Goal: Information Seeking & Learning: Compare options

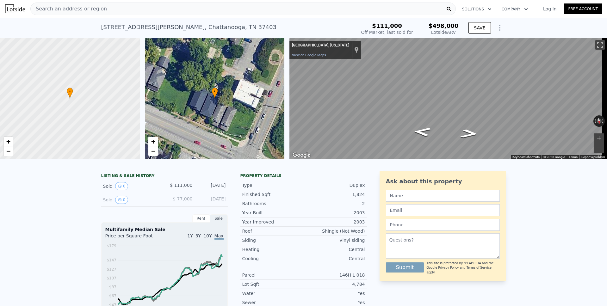
click at [60, 8] on span "Search an address or region" at bounding box center [69, 9] width 76 height 8
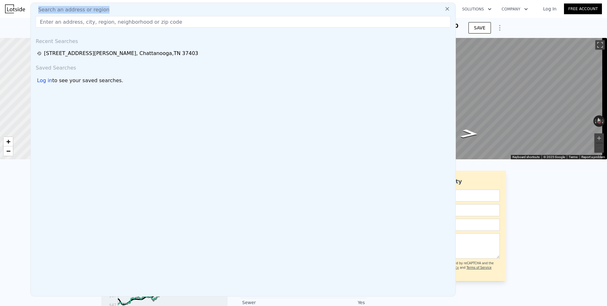
click at [60, 8] on span "Search an address or region" at bounding box center [71, 10] width 76 height 8
click at [72, 23] on input "text" at bounding box center [243, 21] width 415 height 11
paste input "[STREET_ADDRESS][PERSON_NAME]"
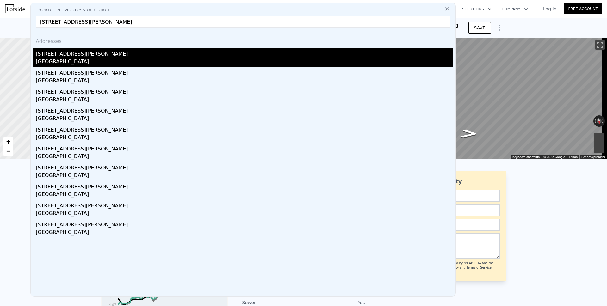
type input "[STREET_ADDRESS][PERSON_NAME]"
click at [60, 55] on div "[STREET_ADDRESS][PERSON_NAME]" at bounding box center [244, 53] width 417 height 10
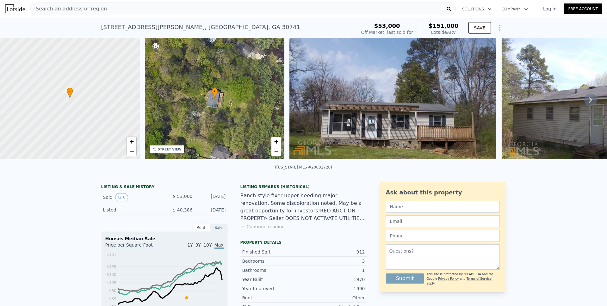
click at [78, 10] on span "Search an address or region" at bounding box center [69, 9] width 76 height 8
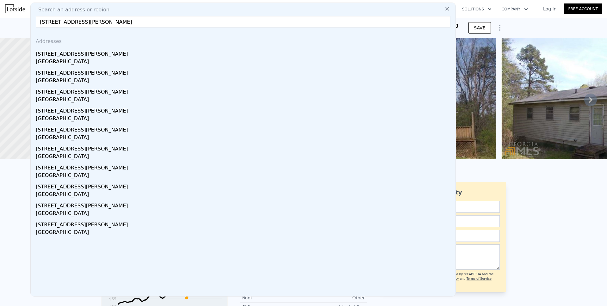
drag, startPoint x: 143, startPoint y: 20, endPoint x: 36, endPoint y: 22, distance: 107.2
click at [36, 22] on input "[STREET_ADDRESS][PERSON_NAME]" at bounding box center [243, 21] width 415 height 11
type input "[STREET_ADDRESS][PERSON_NAME]"
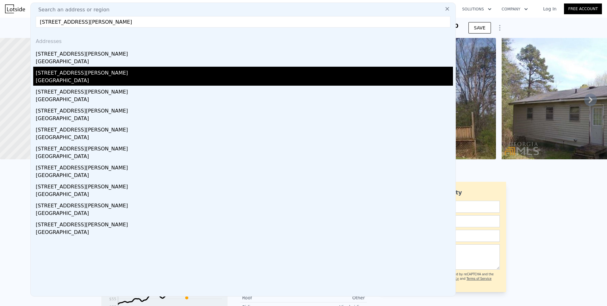
click at [61, 78] on div "[GEOGRAPHIC_DATA]" at bounding box center [244, 81] width 417 height 9
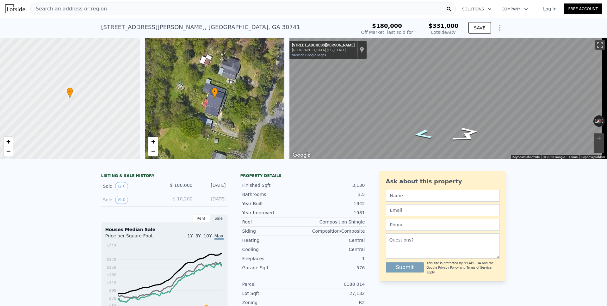
click at [429, 135] on icon "Go South, Summitt St" at bounding box center [423, 134] width 36 height 14
click at [442, 104] on icon "Go North, Summitt St" at bounding box center [442, 103] width 42 height 14
click at [442, 104] on icon "Go Northeast, Ridgecrest Cir" at bounding box center [460, 105] width 47 height 18
click at [333, 89] on div "Map" at bounding box center [448, 98] width 318 height 121
drag, startPoint x: 431, startPoint y: 93, endPoint x: 275, endPoint y: 92, distance: 155.9
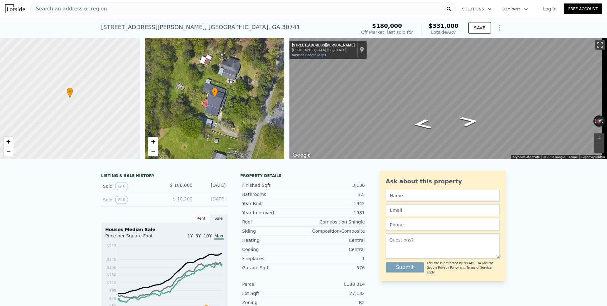
click at [272, 92] on div "• + − • + − ← Move left → Move right ↑ Move up ↓ Move down + Zoom in - Zoom out…" at bounding box center [303, 98] width 607 height 121
click at [595, 139] on button "Zoom in" at bounding box center [598, 137] width 9 height 9
click at [499, 30] on icon "Show Options" at bounding box center [500, 28] width 8 height 8
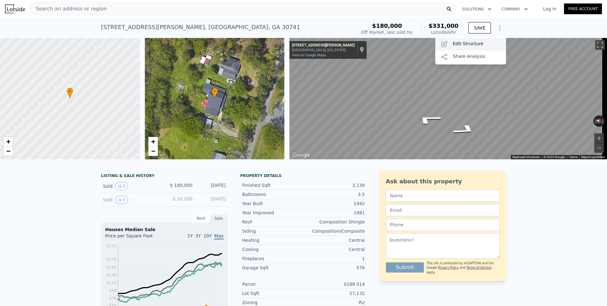
click at [480, 42] on div "Edit Structure" at bounding box center [470, 44] width 71 height 13
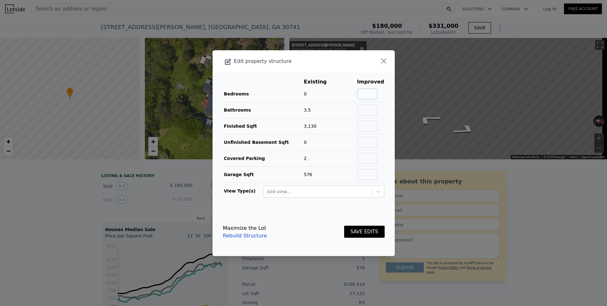
click at [366, 96] on input "text" at bounding box center [367, 94] width 20 height 11
type input "4"
click at [358, 231] on button "SAVE EDITS" at bounding box center [364, 232] width 40 height 12
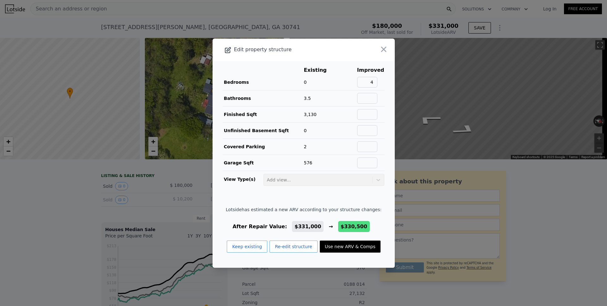
click at [346, 247] on button "Use new ARV & Comps" at bounding box center [350, 247] width 61 height 12
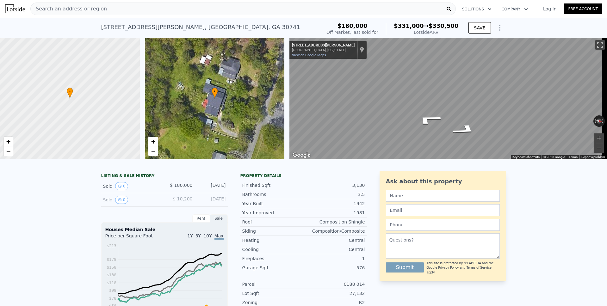
type input "$ 330,500"
type input "$ 118,670"
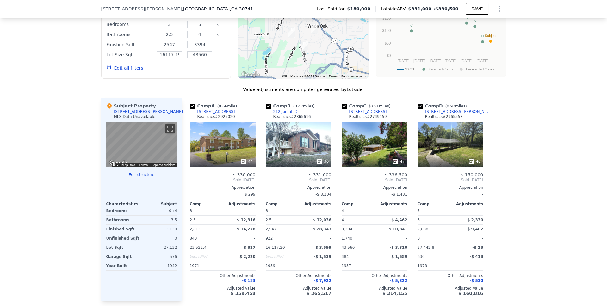
scroll to position [613, 0]
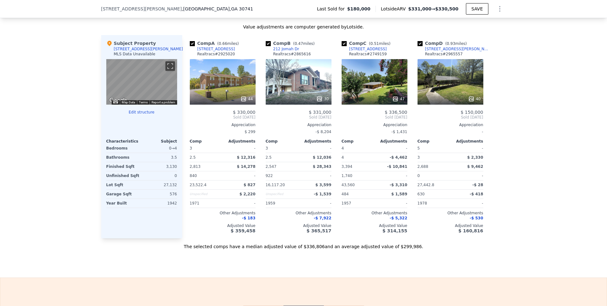
click at [190, 46] on input "checkbox" at bounding box center [192, 43] width 5 height 5
checkbox input "false"
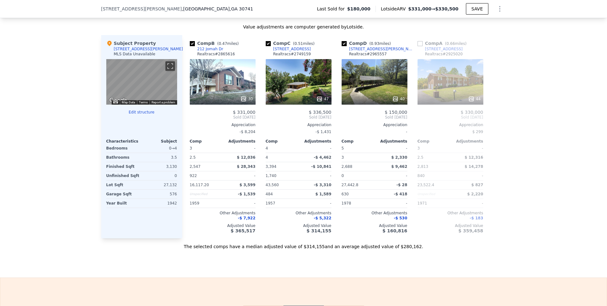
click at [190, 46] on input "checkbox" at bounding box center [192, 43] width 5 height 5
checkbox input "false"
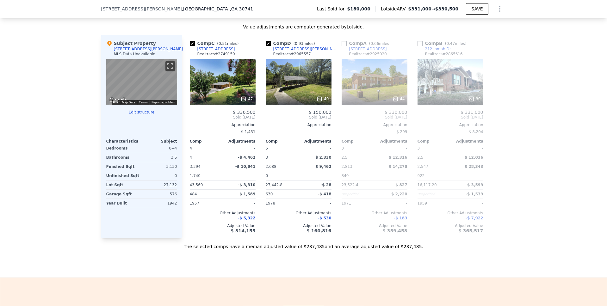
click at [266, 46] on input "checkbox" at bounding box center [268, 43] width 5 height 5
checkbox input "false"
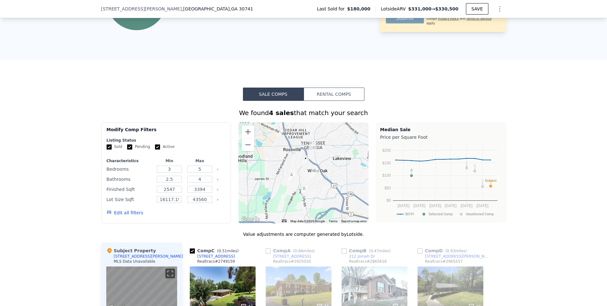
scroll to position [423, 0]
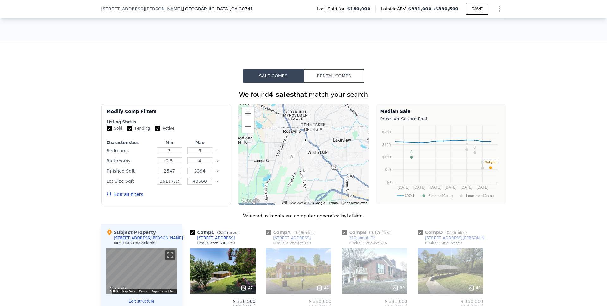
type input "$ 331,000"
type input "$ 119,144"
checkbox input "true"
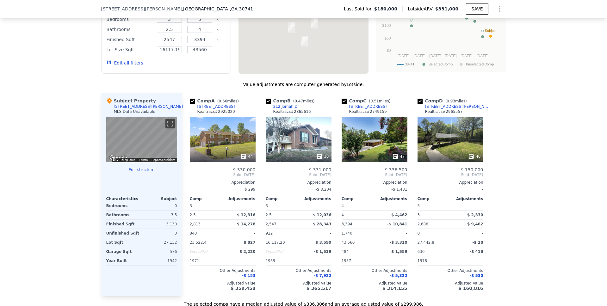
scroll to position [557, 0]
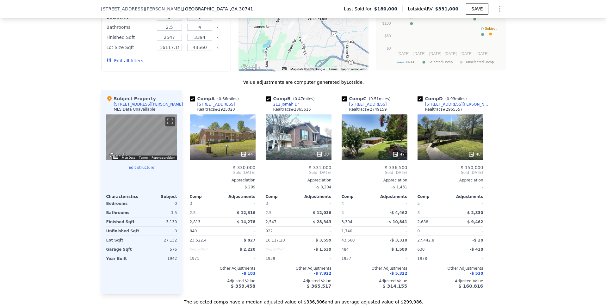
click at [191, 102] on input "checkbox" at bounding box center [192, 98] width 5 height 5
checkbox input "false"
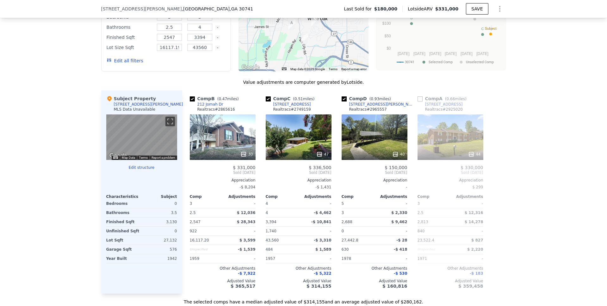
click at [190, 102] on input "checkbox" at bounding box center [192, 98] width 5 height 5
checkbox input "false"
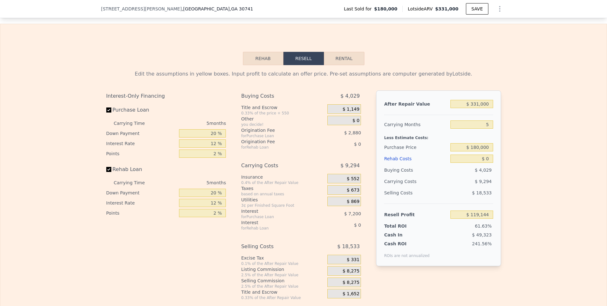
scroll to position [883, 0]
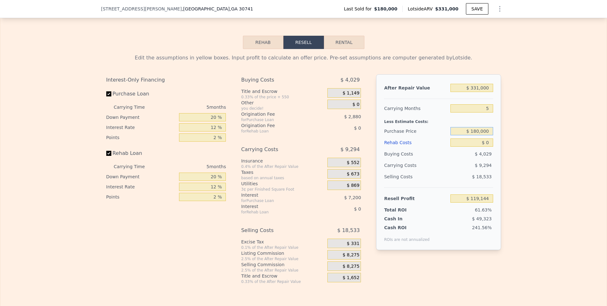
click at [473, 135] on input "$ 180,000" at bounding box center [471, 131] width 42 height 8
click at [474, 135] on input "$ 180,000" at bounding box center [471, 131] width 42 height 8
click at [467, 147] on input "$ 0" at bounding box center [471, 143] width 42 height 8
click at [486, 147] on input "$ 0" at bounding box center [471, 143] width 42 height 8
type input "$ 70,000"
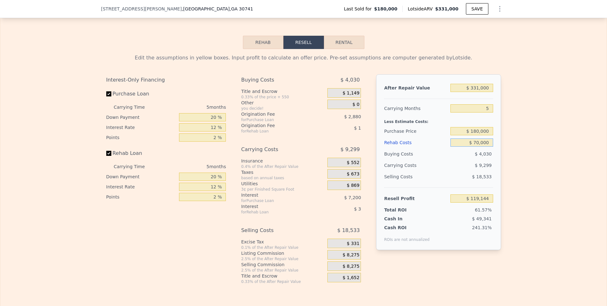
type input "$ 45,224"
type input "$ 7,000,000"
type input "-$ 7,272,856"
type input "$ 7,000"
type input "$ 111,752"
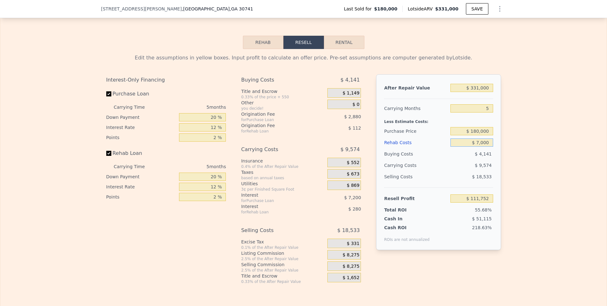
type input "$ 70,000"
type input "$ 45,224"
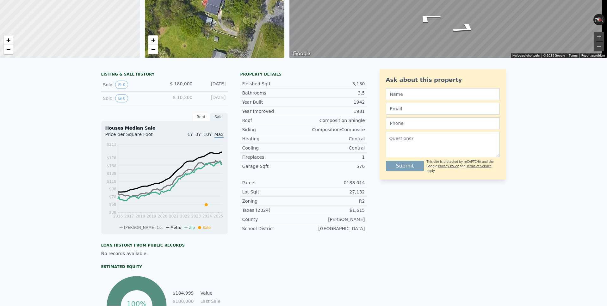
scroll to position [2, 0]
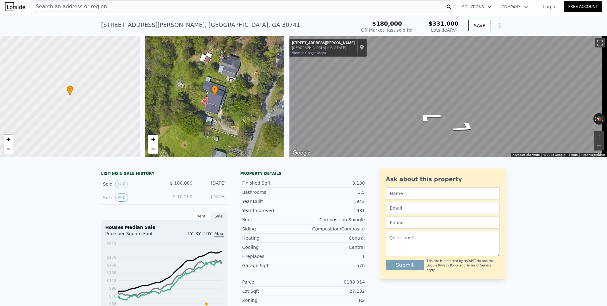
click at [54, 8] on span "Search an address or region" at bounding box center [69, 7] width 76 height 8
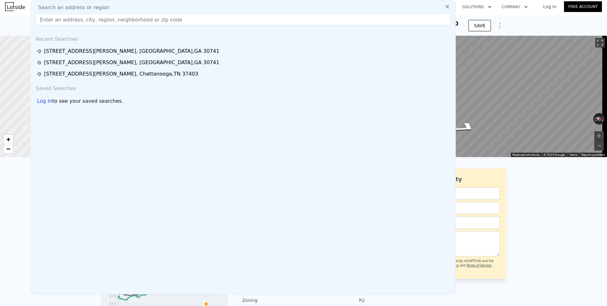
type input "$ 0"
type input "$ 119,144"
checkbox input "true"
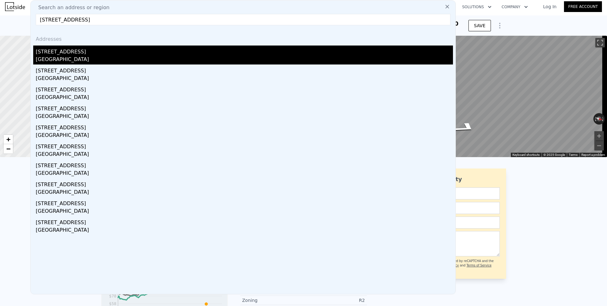
type input "[STREET_ADDRESS]"
click at [76, 60] on div "[GEOGRAPHIC_DATA]" at bounding box center [244, 60] width 417 height 9
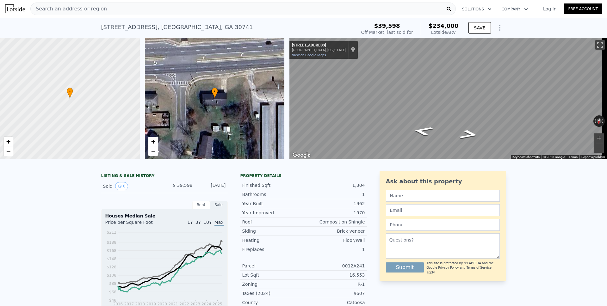
click at [496, 29] on icon "Show Options" at bounding box center [500, 28] width 8 height 8
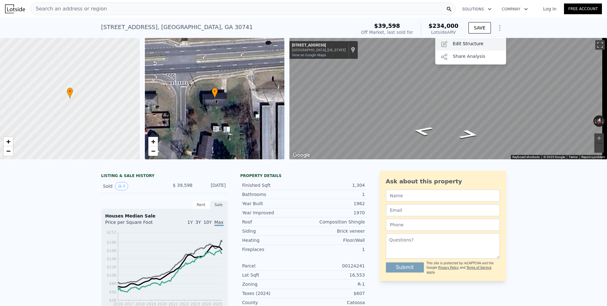
click at [479, 42] on div "Edit Structure" at bounding box center [470, 44] width 71 height 13
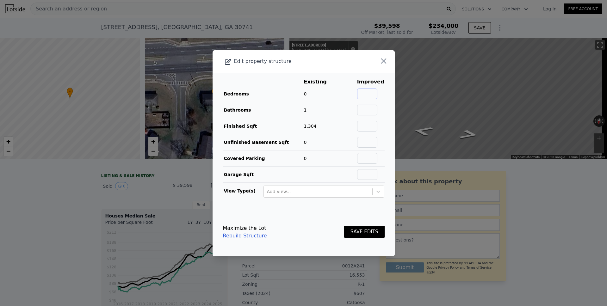
click at [367, 91] on input "text" at bounding box center [367, 94] width 20 height 11
type input "2"
click at [362, 230] on button "SAVE EDITS" at bounding box center [364, 232] width 40 height 12
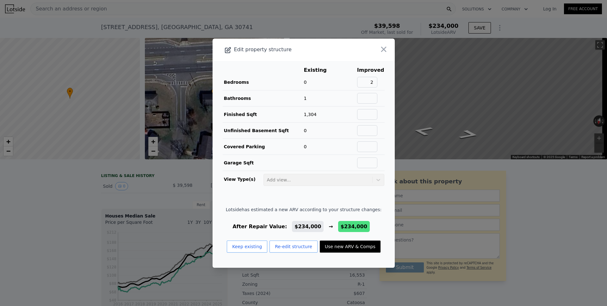
click at [349, 247] on button "Use new ARV & Comps" at bounding box center [350, 247] width 61 height 12
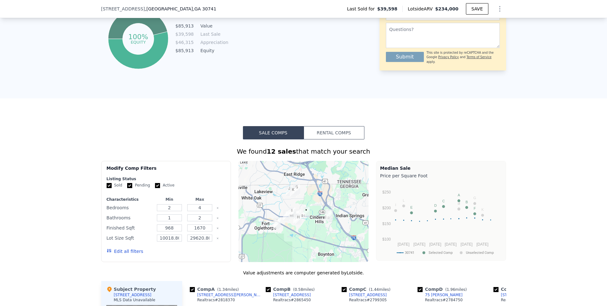
scroll to position [358, 0]
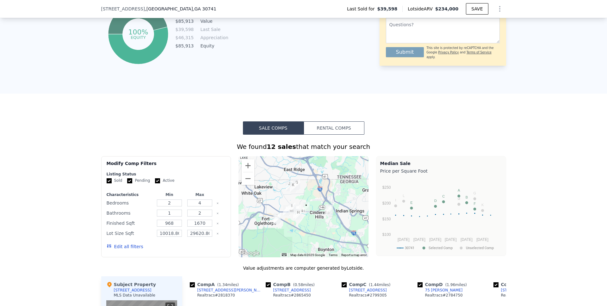
click at [333, 135] on button "Rental Comps" at bounding box center [334, 127] width 61 height 13
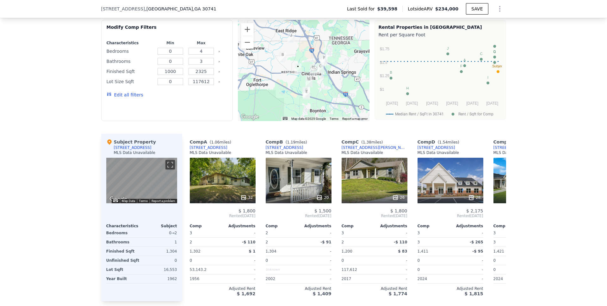
scroll to position [502, 0]
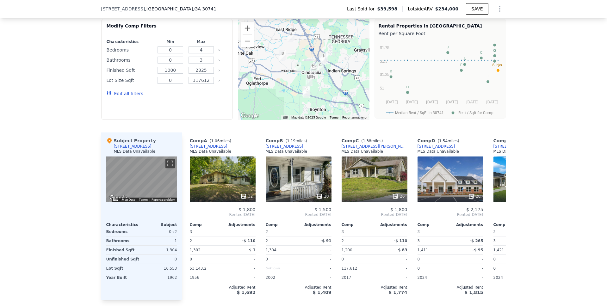
click at [479, 190] on div "28" at bounding box center [450, 180] width 66 height 46
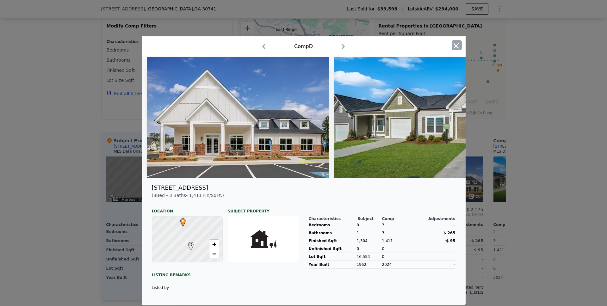
click at [453, 45] on icon "button" at bounding box center [456, 45] width 9 height 9
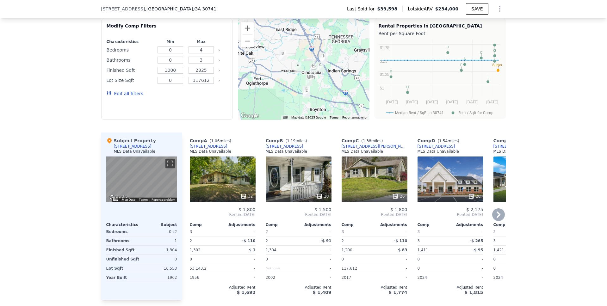
click at [497, 218] on icon at bounding box center [499, 215] width 4 height 6
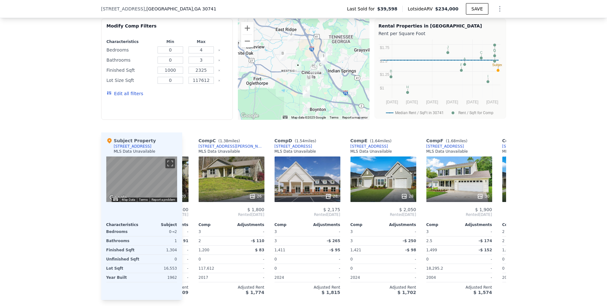
scroll to position [0, 152]
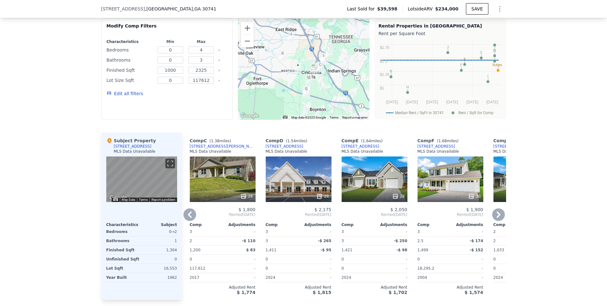
click at [497, 218] on icon at bounding box center [499, 215] width 4 height 6
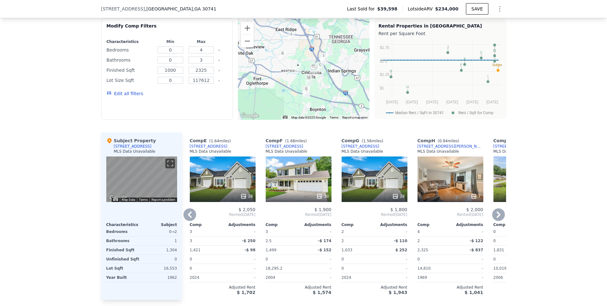
click at [497, 218] on icon at bounding box center [499, 215] width 4 height 6
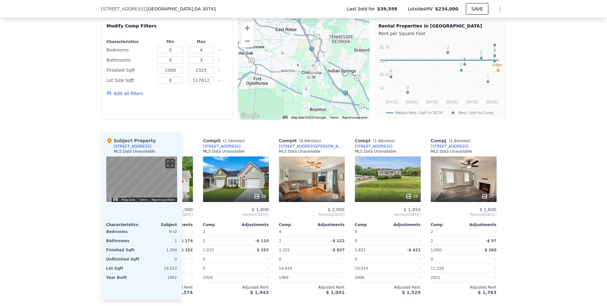
scroll to position [0, 450]
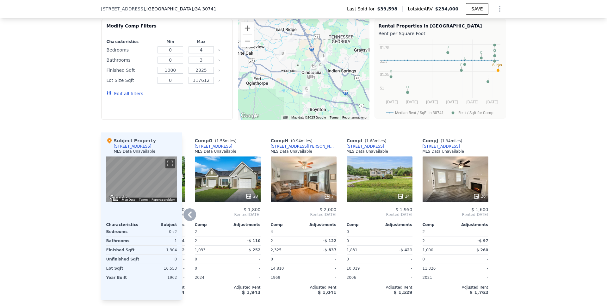
click at [187, 217] on icon at bounding box center [189, 214] width 13 height 13
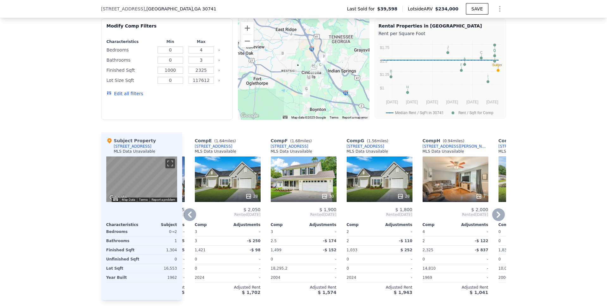
click at [188, 218] on icon at bounding box center [190, 215] width 4 height 6
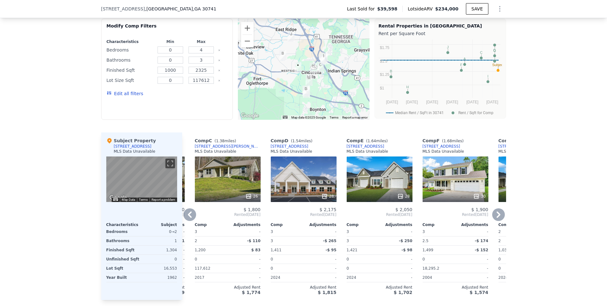
click at [188, 218] on icon at bounding box center [190, 215] width 4 height 6
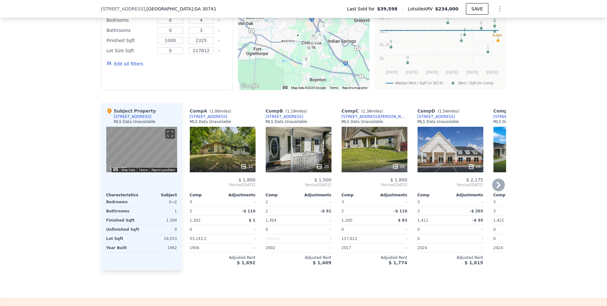
scroll to position [544, 0]
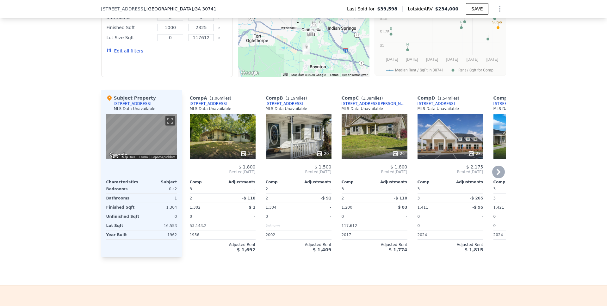
click at [495, 176] on icon at bounding box center [498, 172] width 13 height 13
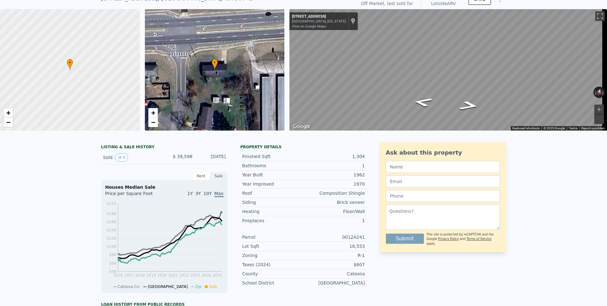
scroll to position [0, 0]
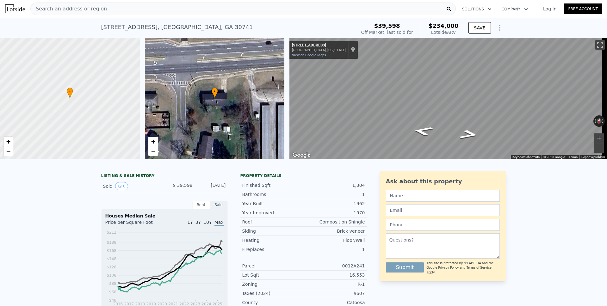
click at [77, 8] on span "Search an address or region" at bounding box center [69, 9] width 76 height 8
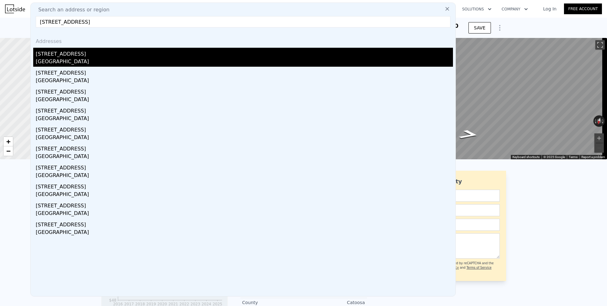
type input "[STREET_ADDRESS]"
click at [65, 52] on div "[STREET_ADDRESS]" at bounding box center [244, 53] width 417 height 10
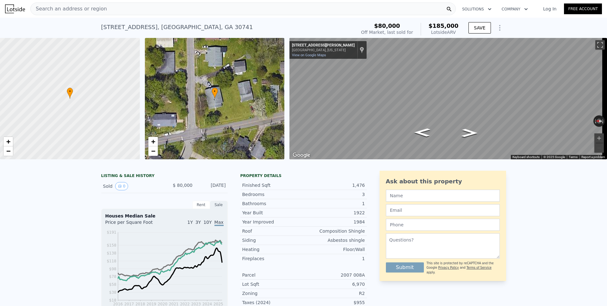
click at [498, 30] on icon "Show Options" at bounding box center [500, 28] width 8 height 8
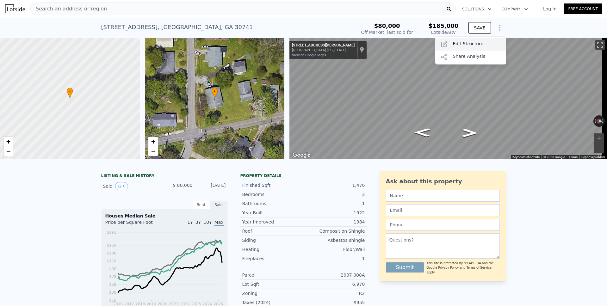
click at [477, 43] on div "Edit Structure" at bounding box center [470, 44] width 71 height 13
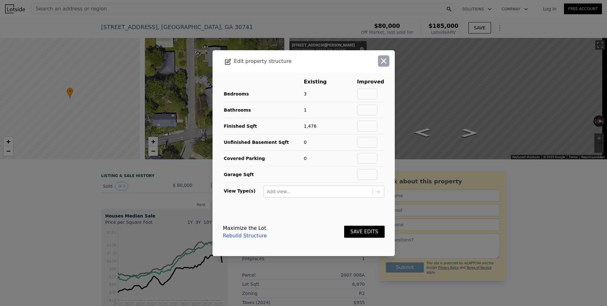
click at [381, 63] on icon "button" at bounding box center [383, 60] width 5 height 5
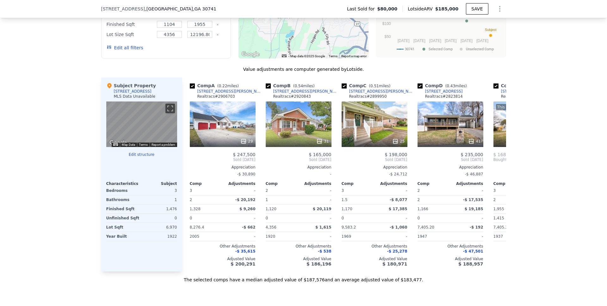
scroll to position [553, 0]
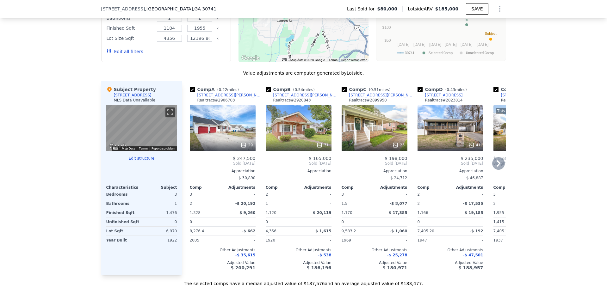
click at [494, 170] on icon at bounding box center [498, 163] width 13 height 13
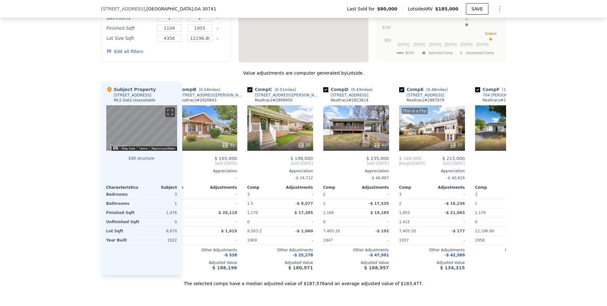
scroll to position [0, 152]
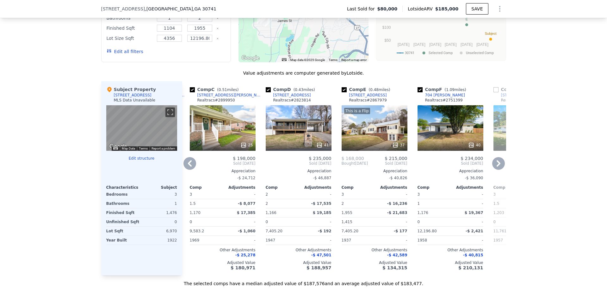
click at [497, 167] on icon at bounding box center [498, 163] width 13 height 13
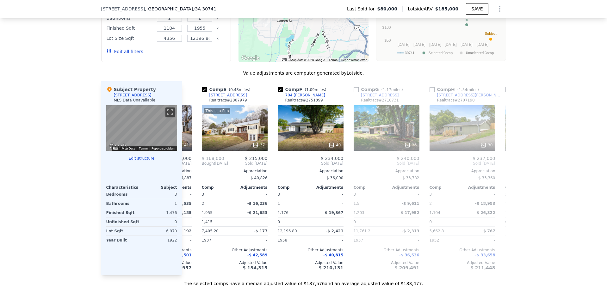
scroll to position [0, 304]
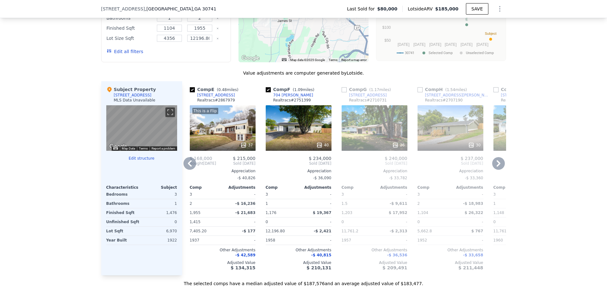
click at [497, 166] on icon at bounding box center [498, 163] width 13 height 13
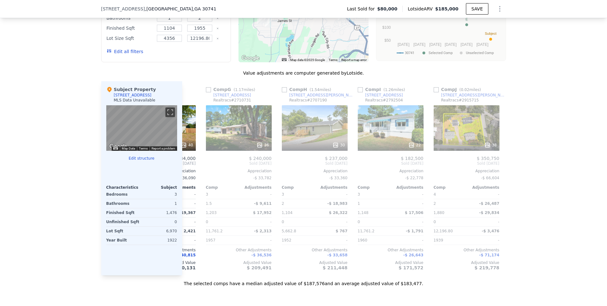
scroll to position [0, 455]
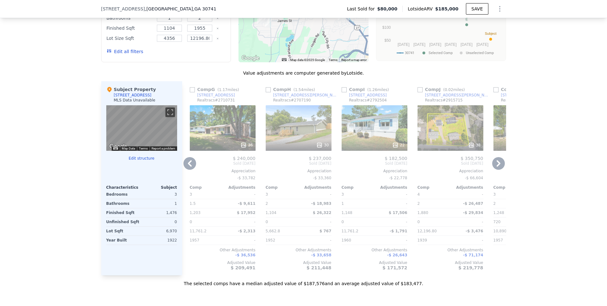
click at [497, 166] on icon at bounding box center [498, 163] width 13 height 13
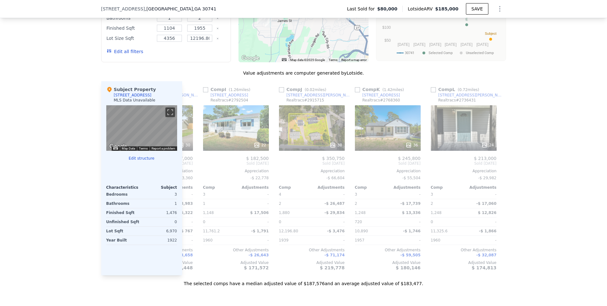
scroll to position [0, 602]
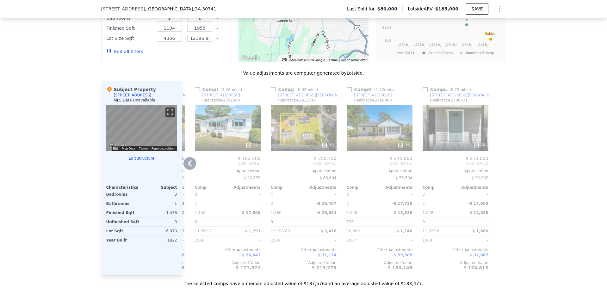
click at [348, 92] on input "checkbox" at bounding box center [349, 89] width 5 height 5
checkbox input "true"
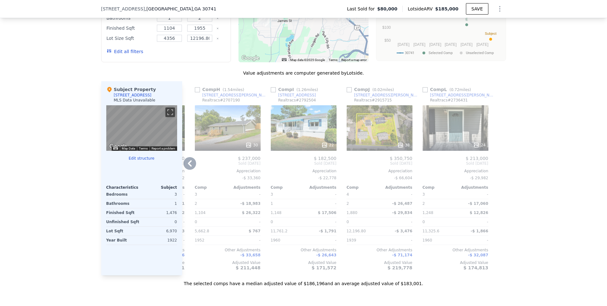
click at [347, 92] on input "checkbox" at bounding box center [349, 89] width 5 height 5
checkbox input "true"
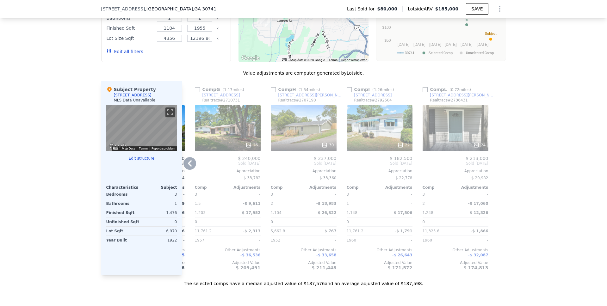
click at [347, 92] on input "checkbox" at bounding box center [349, 89] width 5 height 5
checkbox input "true"
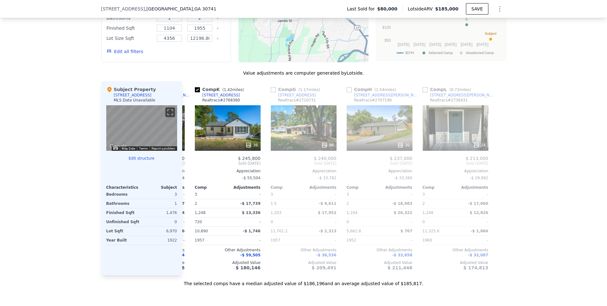
click at [347, 92] on input "checkbox" at bounding box center [349, 89] width 5 height 5
checkbox input "true"
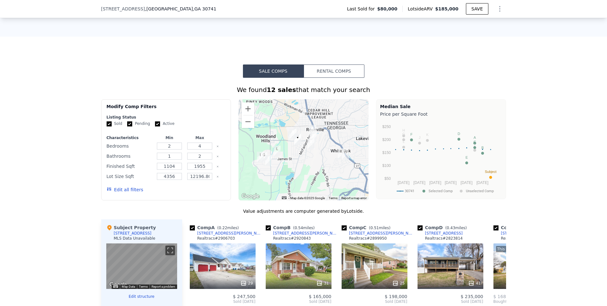
scroll to position [502, 0]
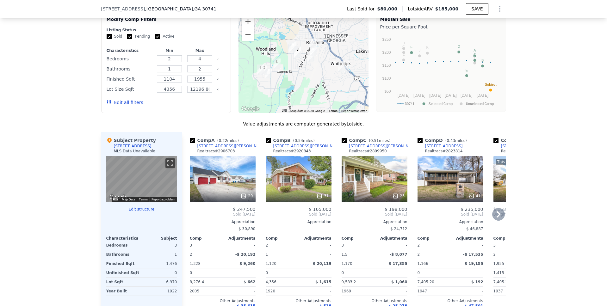
click at [266, 143] on input "checkbox" at bounding box center [268, 140] width 5 height 5
checkbox input "false"
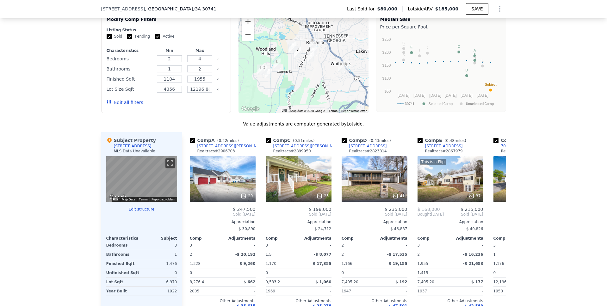
drag, startPoint x: 266, startPoint y: 145, endPoint x: 262, endPoint y: 134, distance: 11.2
click at [266, 143] on input "checkbox" at bounding box center [268, 140] width 5 height 5
checkbox input "false"
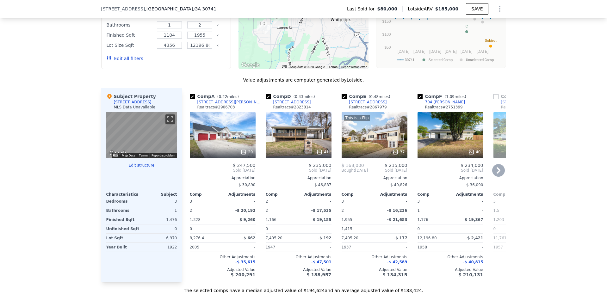
scroll to position [546, 0]
click at [342, 100] on input "checkbox" at bounding box center [344, 97] width 5 height 5
checkbox input "false"
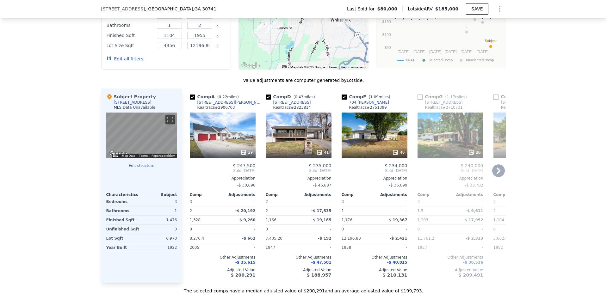
click at [492, 173] on icon at bounding box center [498, 170] width 13 height 13
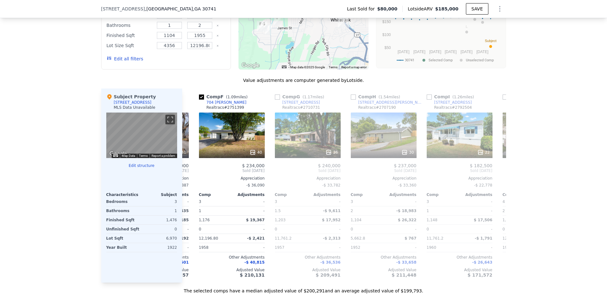
scroll to position [0, 152]
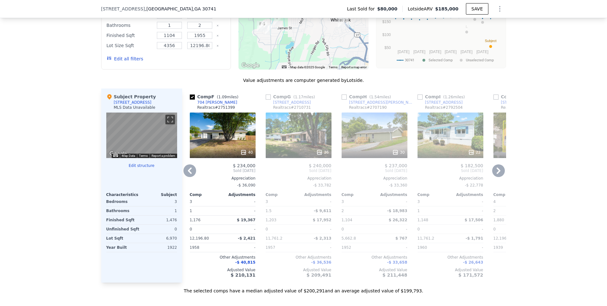
click at [492, 173] on icon at bounding box center [498, 170] width 13 height 13
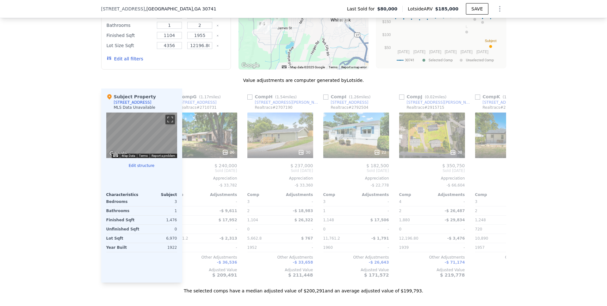
scroll to position [0, 304]
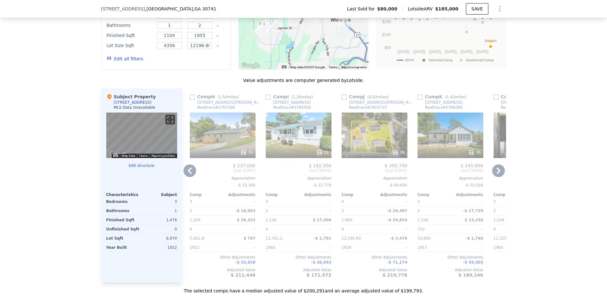
click at [419, 100] on input "checkbox" at bounding box center [419, 97] width 5 height 5
checkbox input "true"
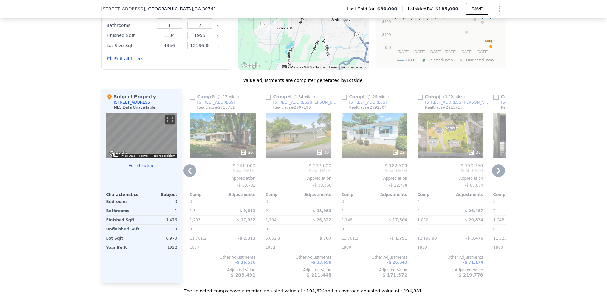
click at [417, 100] on input "checkbox" at bounding box center [419, 97] width 5 height 5
checkbox input "true"
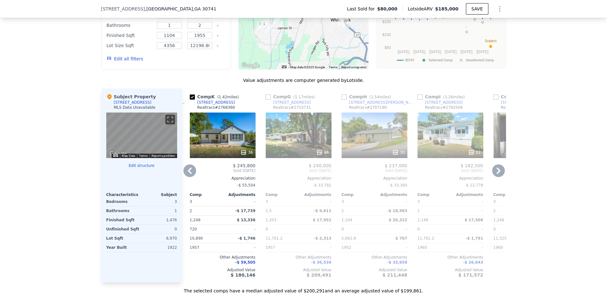
click at [417, 100] on input "checkbox" at bounding box center [419, 97] width 5 height 5
checkbox input "true"
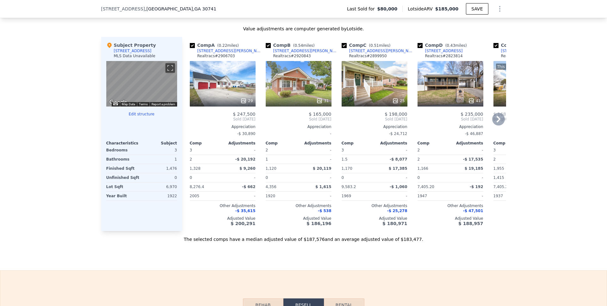
scroll to position [347, 0]
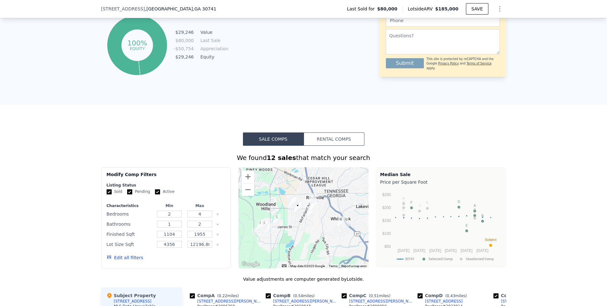
click at [333, 145] on button "Rental Comps" at bounding box center [334, 139] width 61 height 13
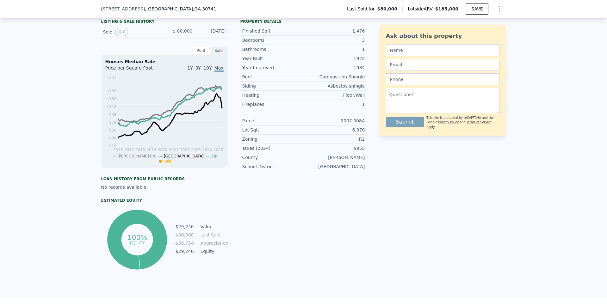
scroll to position [250, 0]
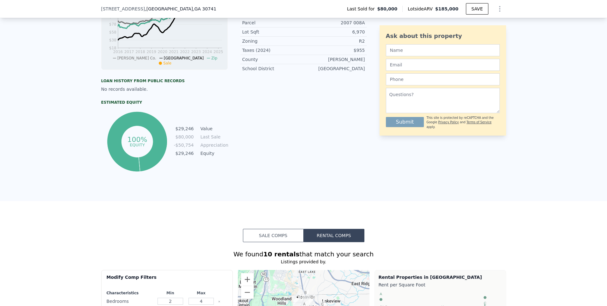
drag, startPoint x: 268, startPoint y: 241, endPoint x: 278, endPoint y: 227, distance: 17.6
click at [268, 241] on button "Sale Comps" at bounding box center [273, 235] width 61 height 13
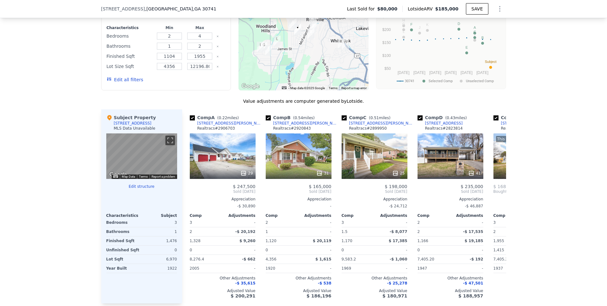
scroll to position [528, 0]
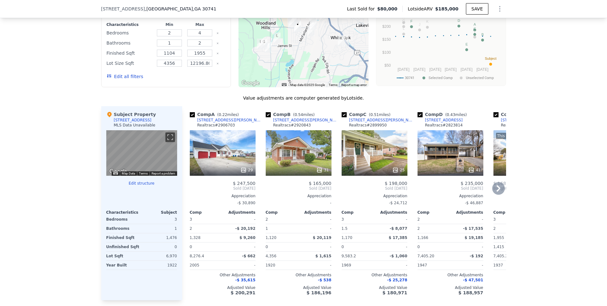
click at [292, 156] on div "31" at bounding box center [299, 153] width 66 height 46
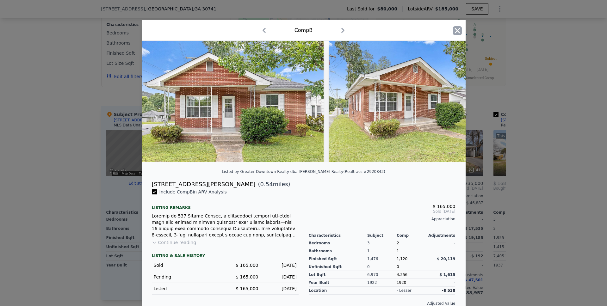
click at [455, 31] on icon "button" at bounding box center [456, 30] width 5 height 5
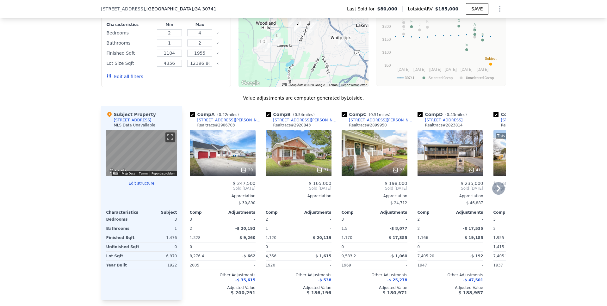
click at [266, 117] on input "checkbox" at bounding box center [268, 114] width 5 height 5
checkbox input "false"
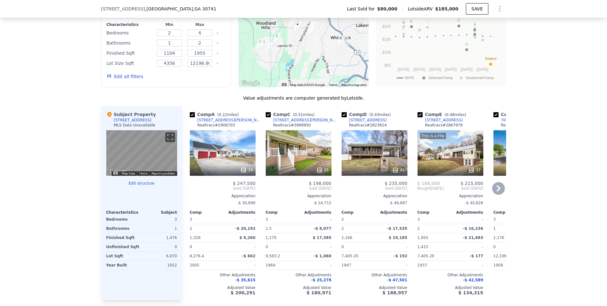
click at [266, 117] on input "checkbox" at bounding box center [268, 114] width 5 height 5
checkbox input "false"
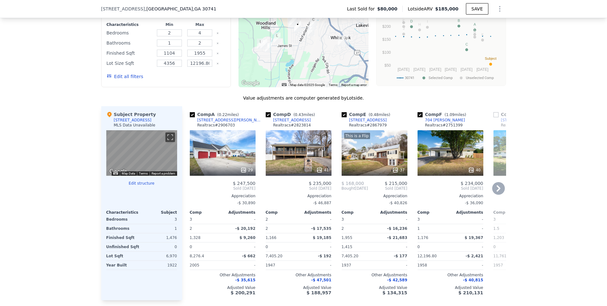
click at [342, 117] on input "checkbox" at bounding box center [344, 114] width 5 height 5
checkbox input "false"
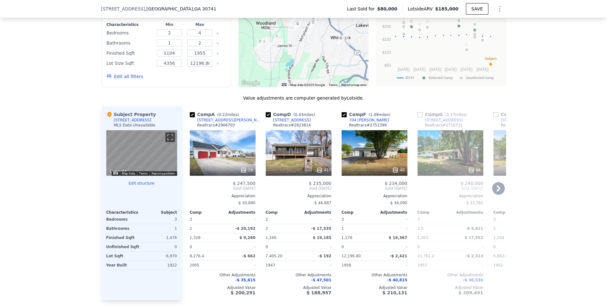
click at [497, 191] on icon at bounding box center [499, 188] width 4 height 6
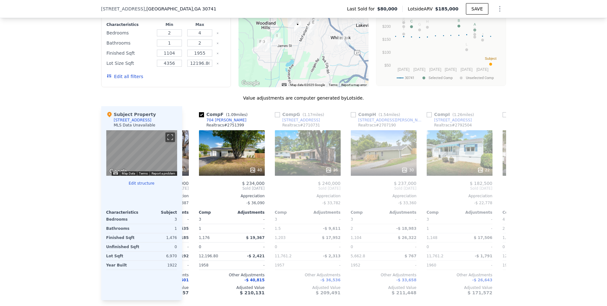
scroll to position [0, 152]
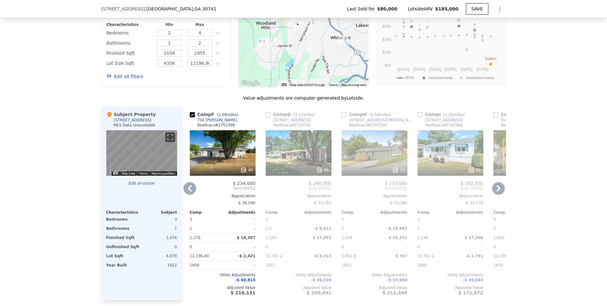
click at [493, 192] on icon at bounding box center [498, 188] width 13 height 13
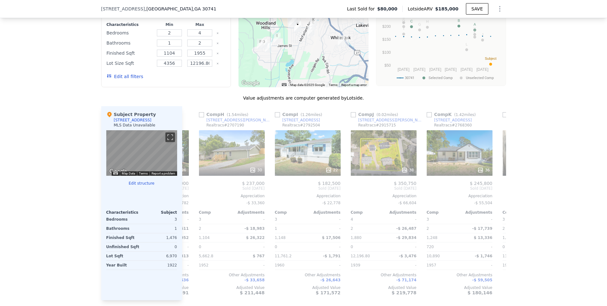
scroll to position [0, 304]
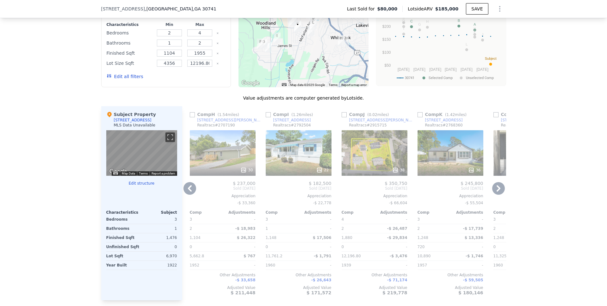
click at [493, 192] on icon at bounding box center [498, 188] width 13 height 13
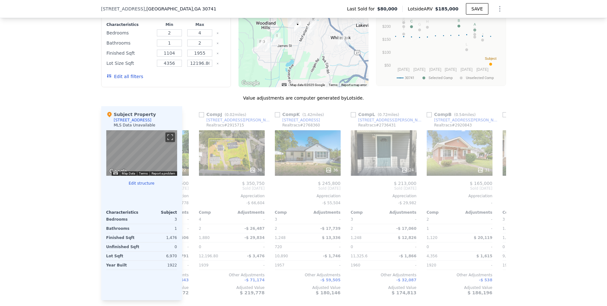
scroll to position [0, 455]
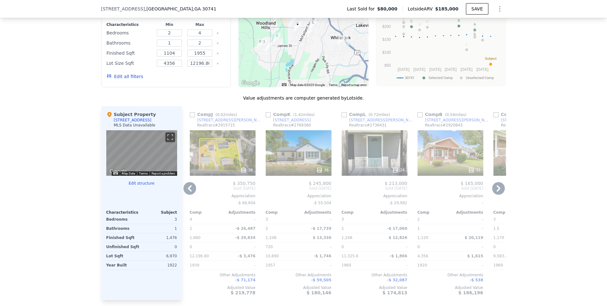
click at [493, 192] on icon at bounding box center [498, 188] width 13 height 13
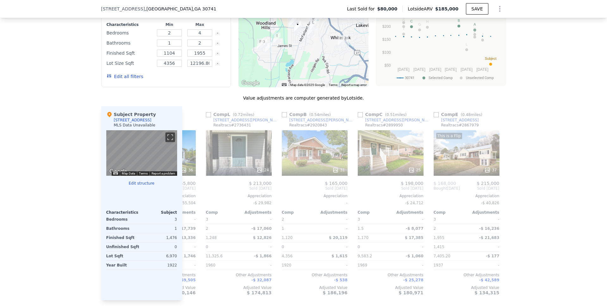
scroll to position [0, 602]
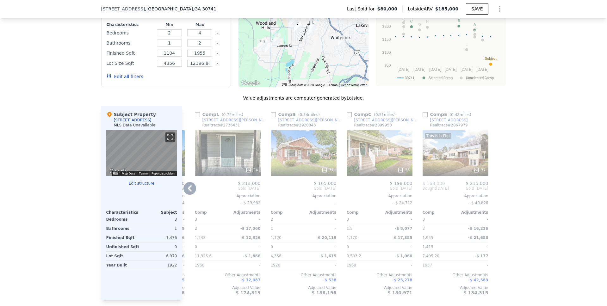
click at [493, 192] on div "Comp A ( 0.22 miles) 63 Glenn Wade Dr Realtracs # 2906703 29 $ 247,500 Sold Jun…" at bounding box center [344, 203] width 324 height 194
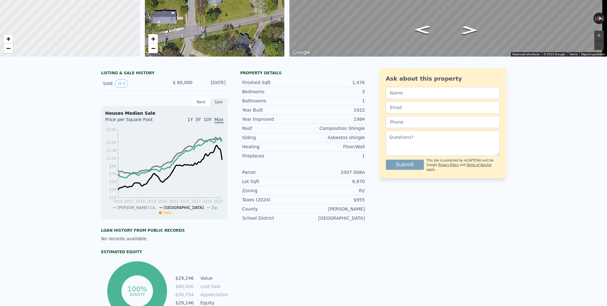
scroll to position [0, 0]
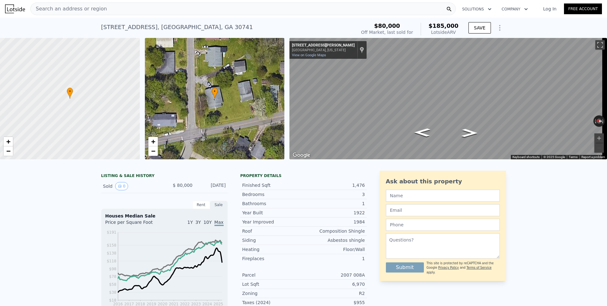
click at [499, 28] on icon "Show Options" at bounding box center [499, 27] width 1 height 5
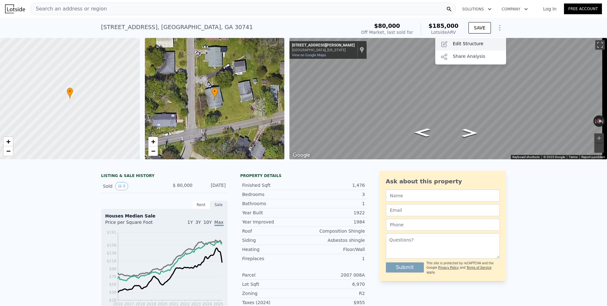
click at [464, 44] on div "Edit Structure" at bounding box center [470, 44] width 71 height 13
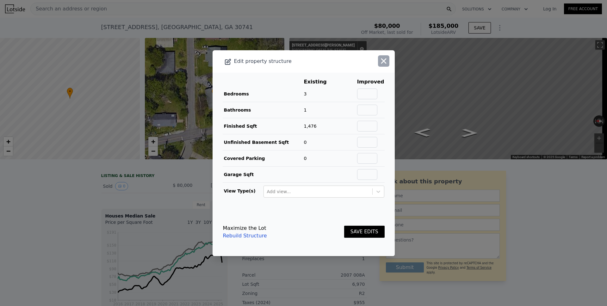
click at [381, 60] on icon "button" at bounding box center [383, 60] width 5 height 5
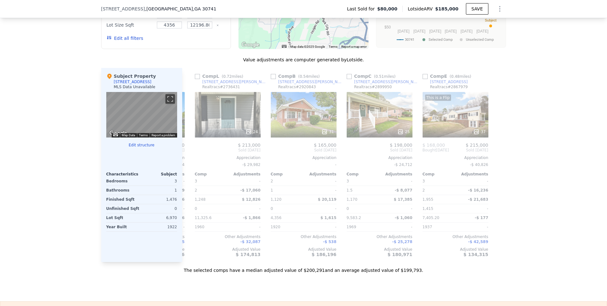
scroll to position [571, 0]
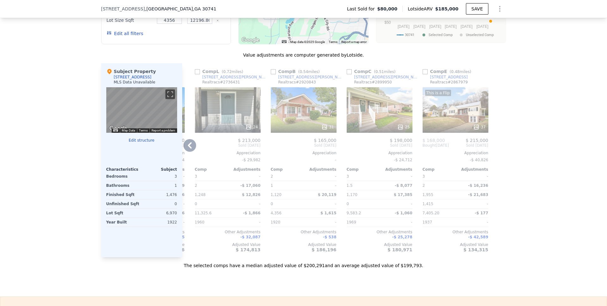
click at [189, 151] on icon at bounding box center [189, 145] width 13 height 13
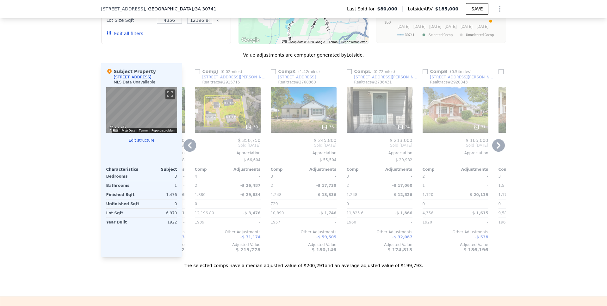
click at [188, 149] on icon at bounding box center [190, 145] width 4 height 6
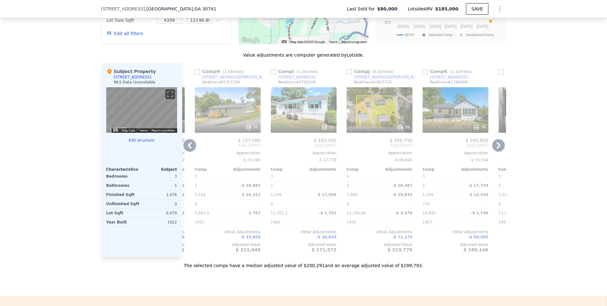
click at [187, 152] on icon at bounding box center [189, 145] width 13 height 13
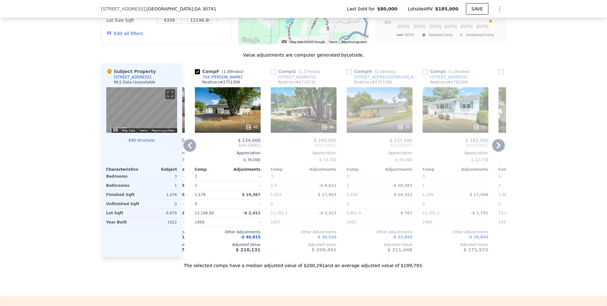
click at [185, 151] on icon at bounding box center [189, 145] width 13 height 13
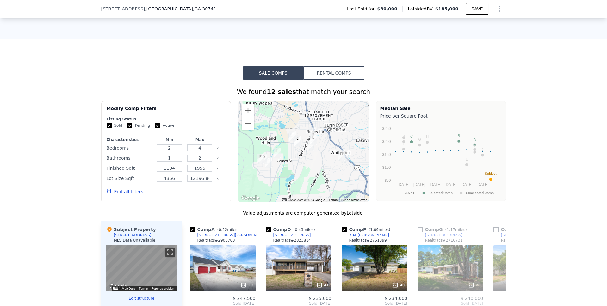
scroll to position [429, 0]
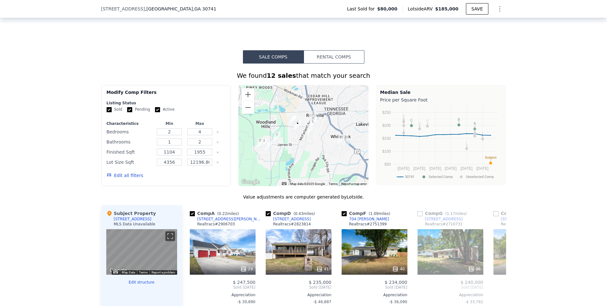
click at [123, 179] on button "Edit all filters" at bounding box center [125, 175] width 37 height 6
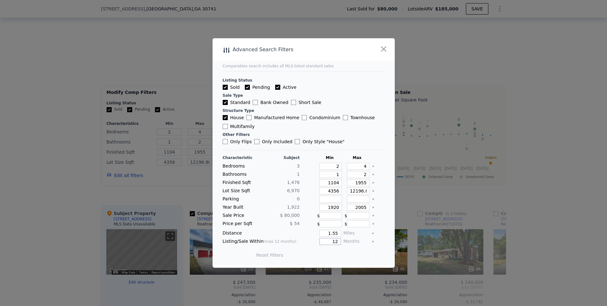
drag, startPoint x: 331, startPoint y: 242, endPoint x: 336, endPoint y: 241, distance: 5.7
click at [336, 241] on input "12" at bounding box center [329, 241] width 21 height 7
click at [333, 241] on input "12" at bounding box center [329, 241] width 21 height 7
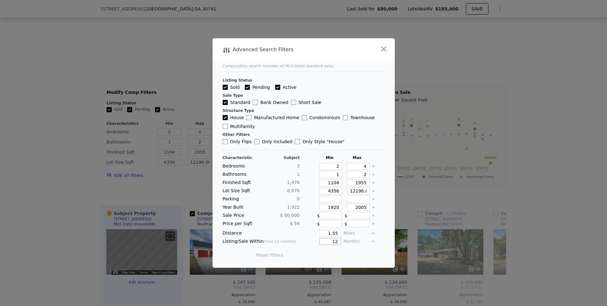
type input "5"
type input "6"
click at [344, 255] on button "Update Search" at bounding box center [339, 255] width 48 height 9
drag, startPoint x: 360, startPoint y: 165, endPoint x: 363, endPoint y: 165, distance: 3.2
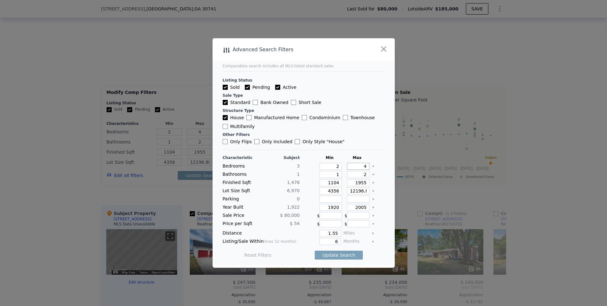
click at [363, 165] on input "4" at bounding box center [358, 166] width 22 height 7
type input "3"
drag, startPoint x: 359, startPoint y: 173, endPoint x: 362, endPoint y: 174, distance: 3.2
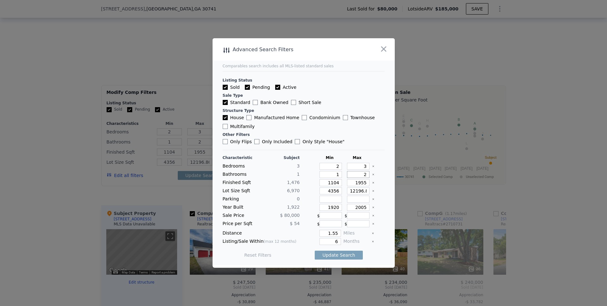
click at [362, 174] on input "2" at bounding box center [358, 174] width 22 height 7
type input "1"
click at [345, 254] on button "Update Search" at bounding box center [339, 255] width 48 height 9
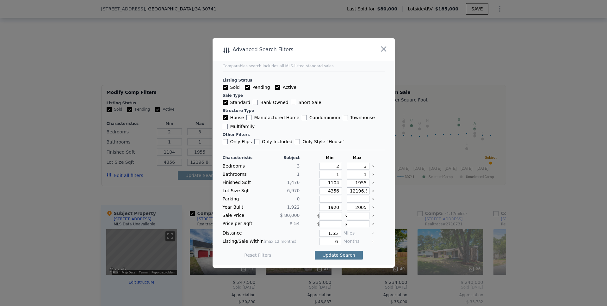
scroll to position [0, 29]
drag, startPoint x: 345, startPoint y: 255, endPoint x: 360, endPoint y: 107, distance: 148.1
click at [345, 255] on button "Update Search" at bounding box center [339, 255] width 48 height 9
click at [382, 49] on icon "button" at bounding box center [383, 49] width 9 height 9
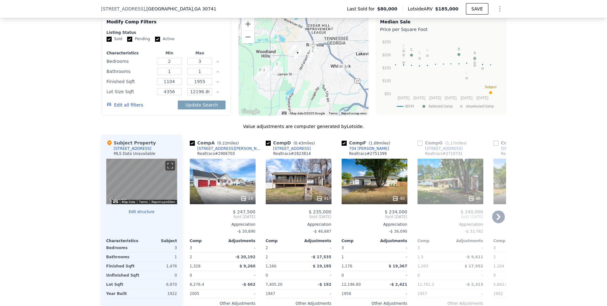
scroll to position [516, 0]
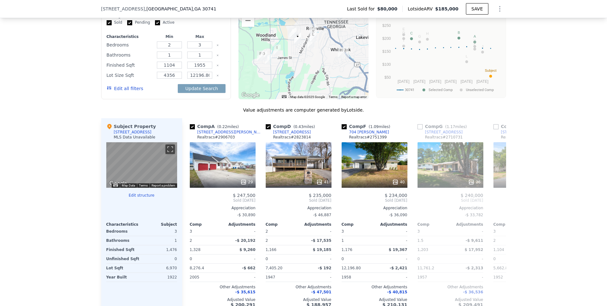
click at [126, 92] on button "Edit all filters" at bounding box center [125, 88] width 37 height 6
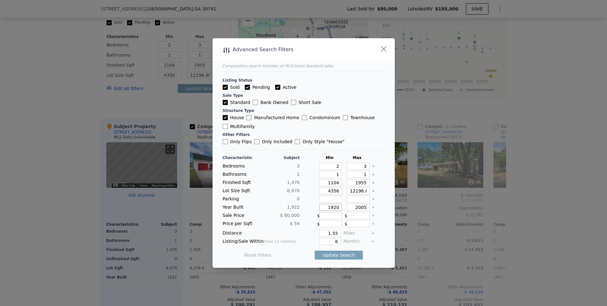
drag, startPoint x: 325, startPoint y: 207, endPoint x: 338, endPoint y: 207, distance: 13.6
click at [338, 207] on div "Year Built 1,922 1920 2005" at bounding box center [304, 207] width 162 height 7
type input "1176"
drag, startPoint x: 351, startPoint y: 208, endPoint x: 363, endPoint y: 207, distance: 12.3
click at [363, 207] on input "2005" at bounding box center [358, 207] width 22 height 7
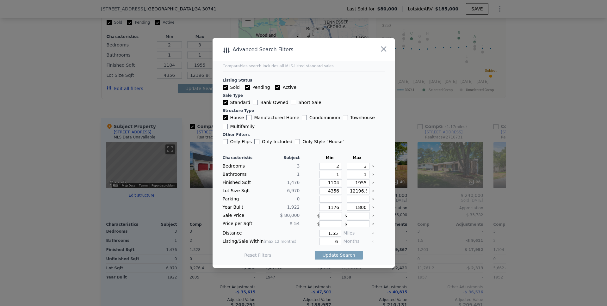
type input "1800"
drag, startPoint x: 325, startPoint y: 208, endPoint x: 338, endPoint y: 207, distance: 13.3
click at [338, 207] on div "1176" at bounding box center [329, 207] width 25 height 7
type input "19"
click at [261, 257] on button "Reset Filters" at bounding box center [257, 255] width 27 height 6
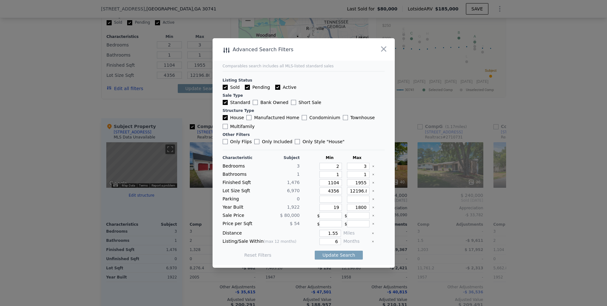
type input "4"
type input "2"
type input "4"
type input "2"
type input "1920"
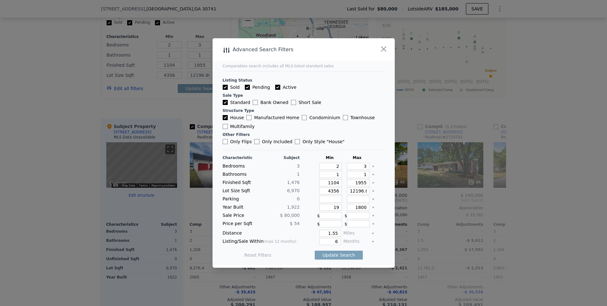
type input "2005"
type input "12"
click at [262, 256] on button "Reset Filters" at bounding box center [257, 255] width 27 height 6
drag, startPoint x: 352, startPoint y: 208, endPoint x: 363, endPoint y: 206, distance: 10.9
click at [363, 206] on input "2005" at bounding box center [358, 207] width 22 height 7
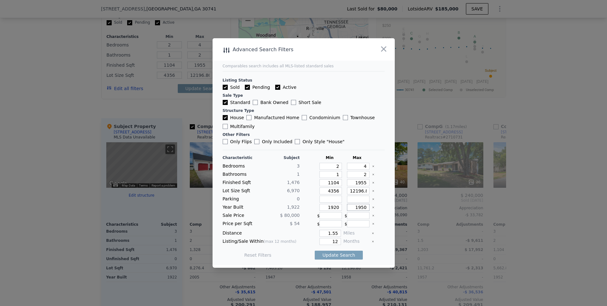
type input "1950"
click at [331, 191] on input "4356" at bounding box center [330, 191] width 22 height 7
type input "66"
type input "6"
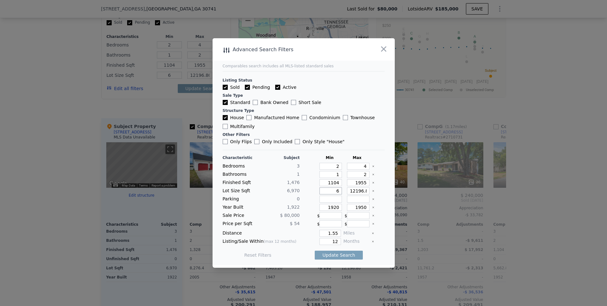
type input "60"
type input "6"
type input "66"
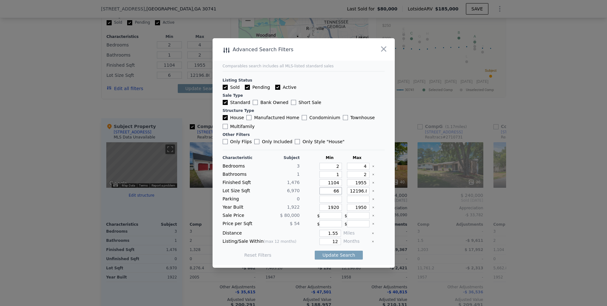
type input "66"
type input "667"
type input "6670"
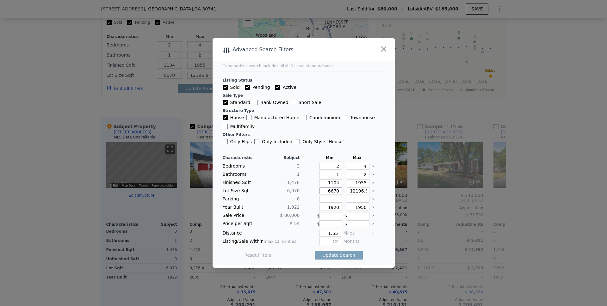
type input "6670"
click at [353, 191] on input "12196.800000000001" at bounding box center [358, 191] width 22 height 7
click at [353, 190] on input "12196.800000000001" at bounding box center [358, 191] width 22 height 7
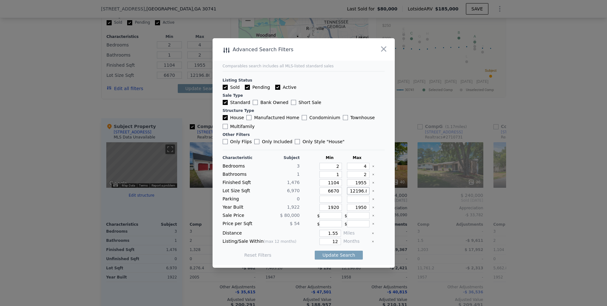
click at [353, 190] on input "12196.800000000001" at bounding box center [358, 191] width 22 height 7
type input "7"
type input "74"
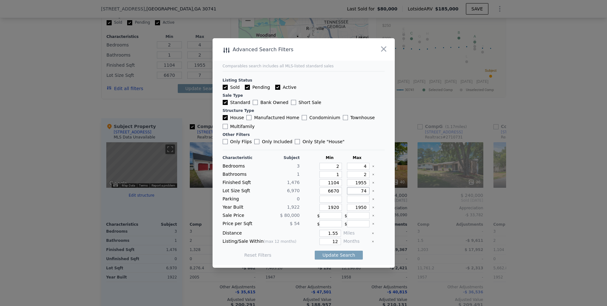
type input "74"
type input "7400"
type input "740"
type input "7400"
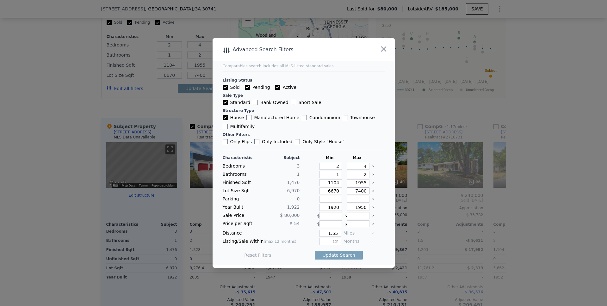
type input "7400"
click at [355, 183] on input "1955" at bounding box center [358, 182] width 22 height 7
type input "155"
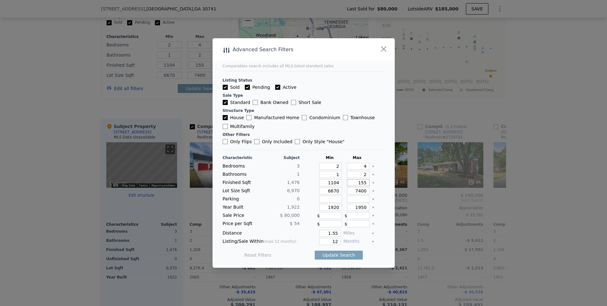
click at [357, 183] on input "155" at bounding box center [358, 182] width 22 height 7
type input "1655"
drag, startPoint x: 329, startPoint y: 241, endPoint x: 338, endPoint y: 240, distance: 8.6
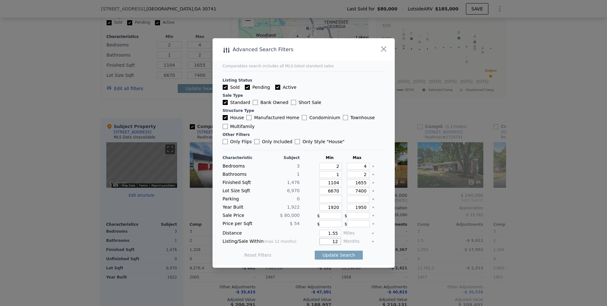
click at [337, 241] on div "Listing/Sale Within (max 12 months) 12 Months" at bounding box center [304, 241] width 162 height 7
click at [330, 257] on button "Update Search" at bounding box center [339, 255] width 48 height 9
drag, startPoint x: 332, startPoint y: 241, endPoint x: 336, endPoint y: 240, distance: 3.8
click at [336, 240] on input "6" at bounding box center [329, 241] width 21 height 7
type input "12"
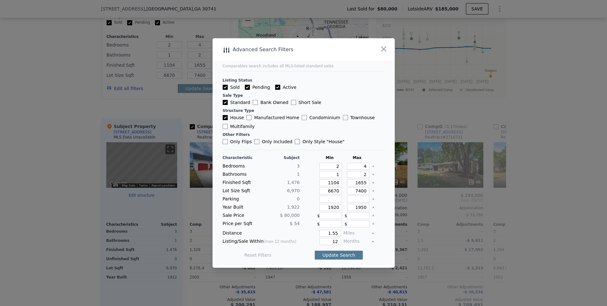
click at [336, 255] on button "Update Search" at bounding box center [339, 255] width 48 height 9
click at [384, 49] on icon "button" at bounding box center [383, 48] width 5 height 5
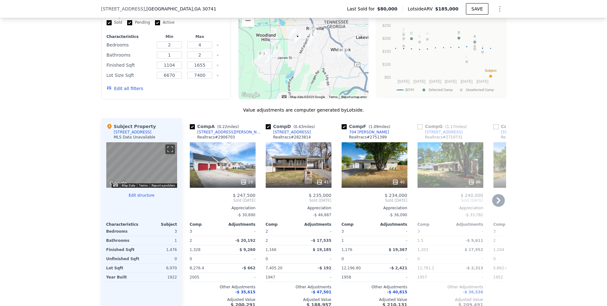
click at [497, 204] on icon at bounding box center [499, 200] width 4 height 6
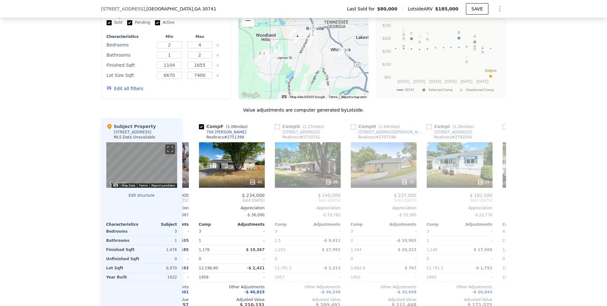
scroll to position [0, 152]
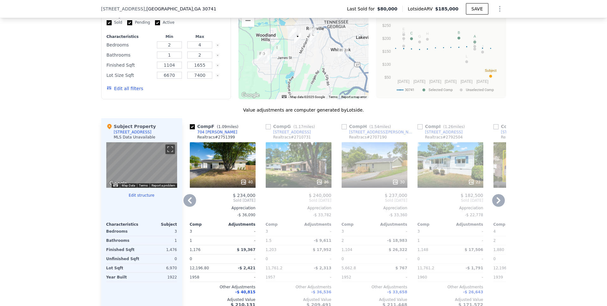
click at [497, 204] on icon at bounding box center [499, 200] width 4 height 6
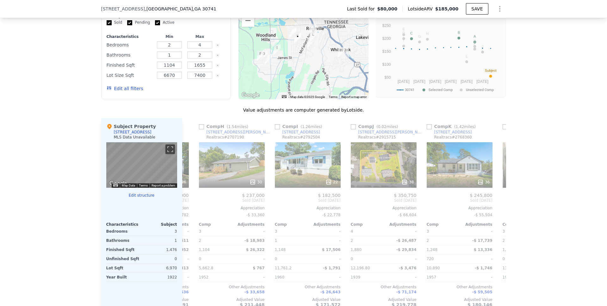
scroll to position [0, 304]
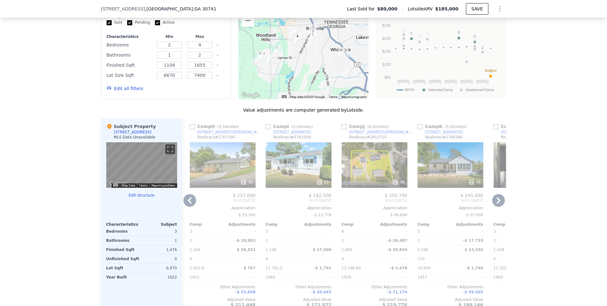
click at [496, 207] on icon at bounding box center [498, 200] width 13 height 13
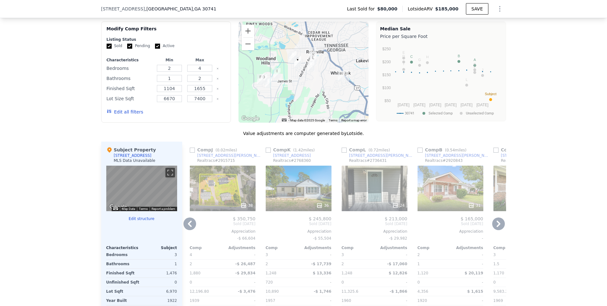
scroll to position [493, 0]
click at [492, 228] on icon at bounding box center [498, 223] width 13 height 13
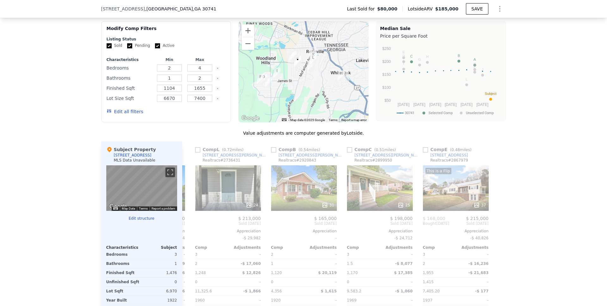
scroll to position [0, 602]
click at [187, 226] on icon at bounding box center [189, 223] width 13 height 13
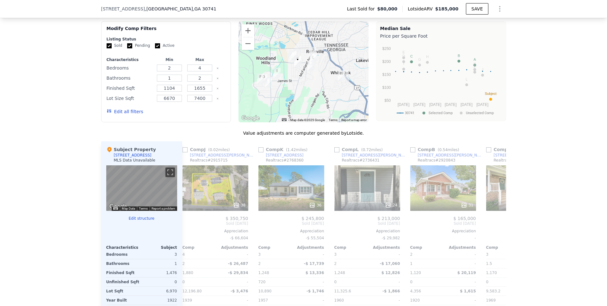
scroll to position [0, 450]
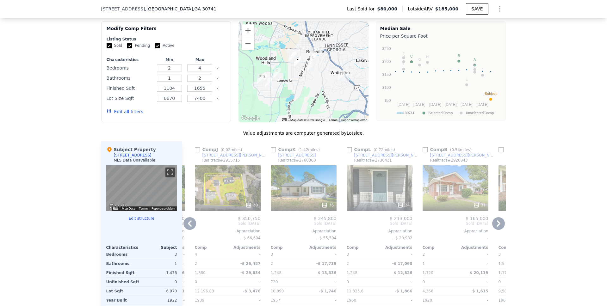
click at [271, 152] on input "checkbox" at bounding box center [273, 149] width 5 height 5
checkbox input "true"
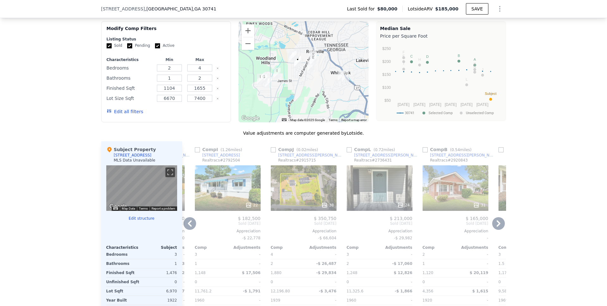
click at [189, 226] on icon at bounding box center [190, 223] width 4 height 6
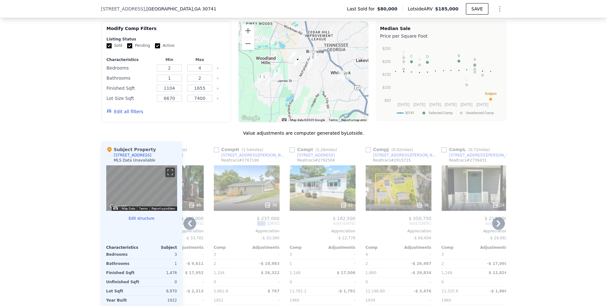
click at [189, 226] on div "Comp A ( 0.22 miles) 63 Glenn Wade Dr Realtracs # 2906703 29 $ 247,500 Sold Jun…" at bounding box center [344, 238] width 324 height 194
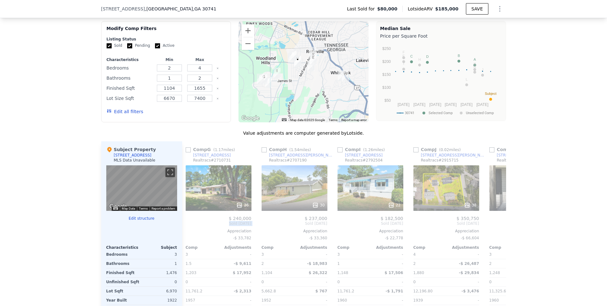
click at [189, 226] on div "Comp G ( 1.17 miles) 726 Cherokee Trl Realtracs # 2710731 26 $ 240,000 Sold Sep…" at bounding box center [218, 238] width 71 height 194
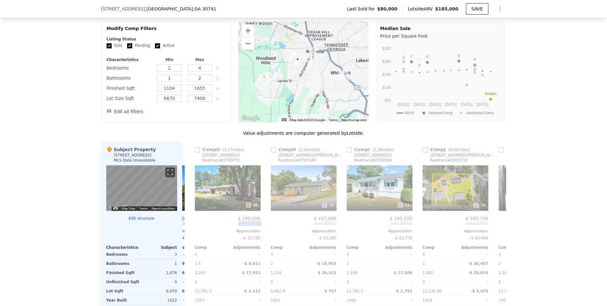
click at [189, 226] on div "Comp A ( 0.22 miles) 63 Glenn Wade Dr Realtracs # 2906703 29 $ 247,500 Sold Jun…" at bounding box center [344, 238] width 324 height 194
click at [188, 227] on icon at bounding box center [190, 223] width 4 height 6
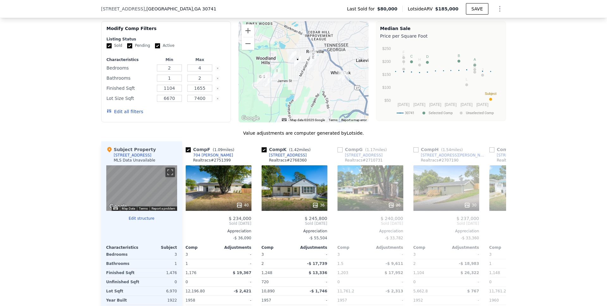
scroll to position [0, 147]
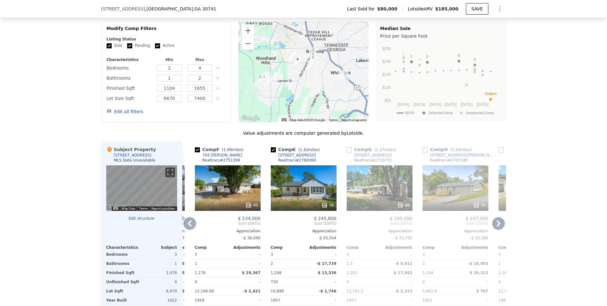
click at [188, 227] on icon at bounding box center [190, 223] width 4 height 6
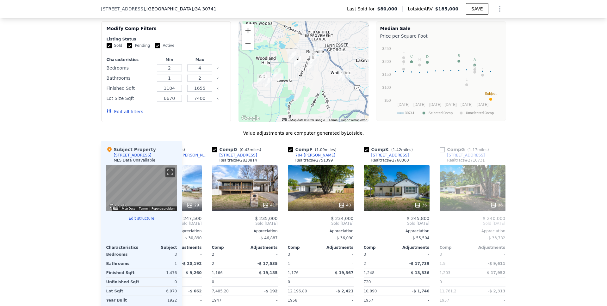
scroll to position [0, 0]
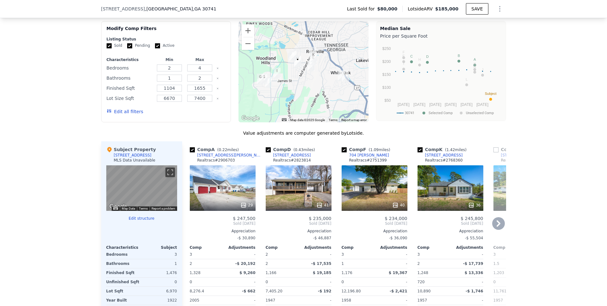
click at [493, 228] on icon at bounding box center [498, 223] width 13 height 13
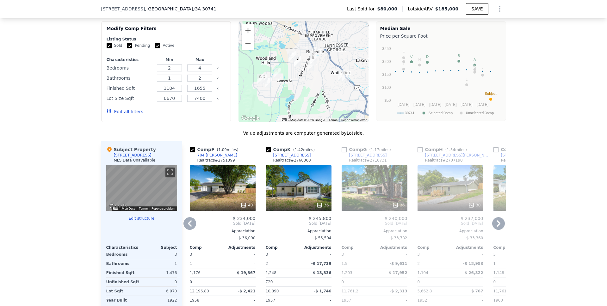
click at [493, 227] on icon at bounding box center [498, 223] width 13 height 13
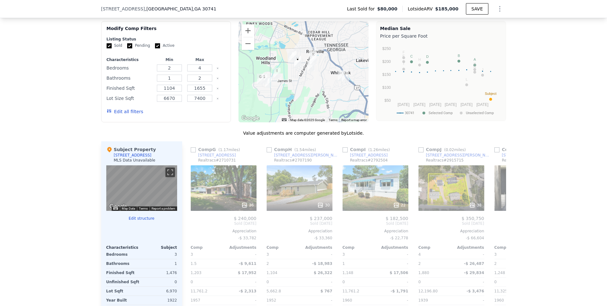
scroll to position [0, 304]
click at [493, 227] on icon at bounding box center [498, 223] width 13 height 13
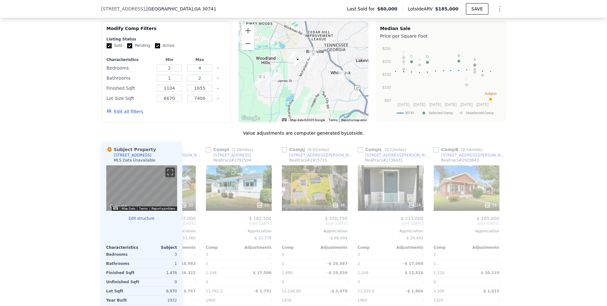
scroll to position [0, 455]
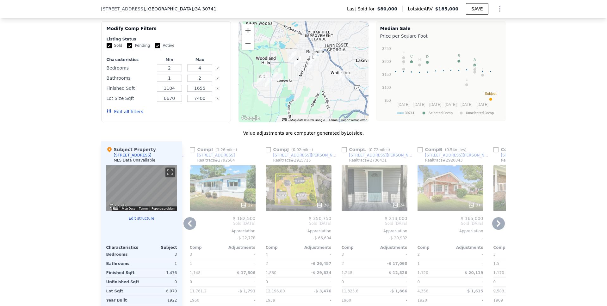
click at [494, 228] on icon at bounding box center [498, 223] width 13 height 13
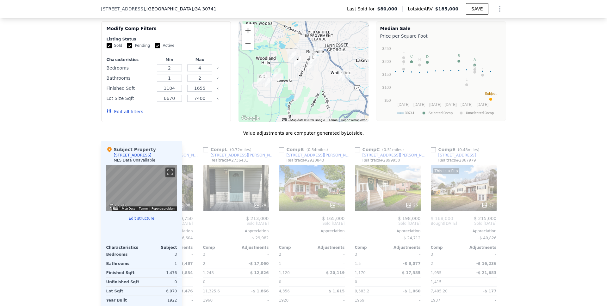
scroll to position [0, 602]
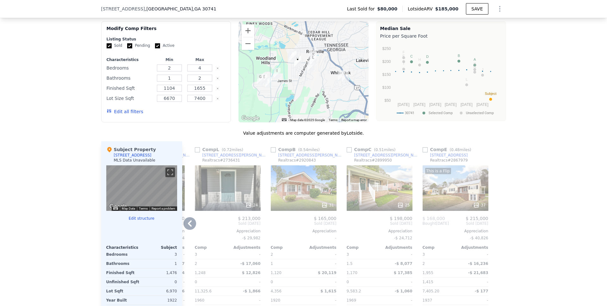
click at [188, 229] on icon at bounding box center [189, 223] width 13 height 13
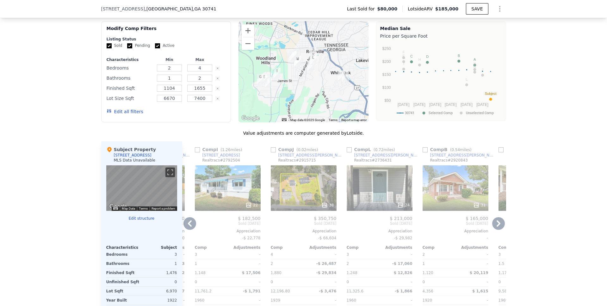
click at [185, 230] on icon at bounding box center [189, 223] width 13 height 13
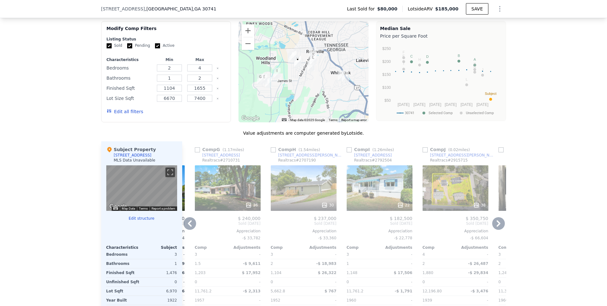
click at [188, 228] on icon at bounding box center [189, 223] width 13 height 13
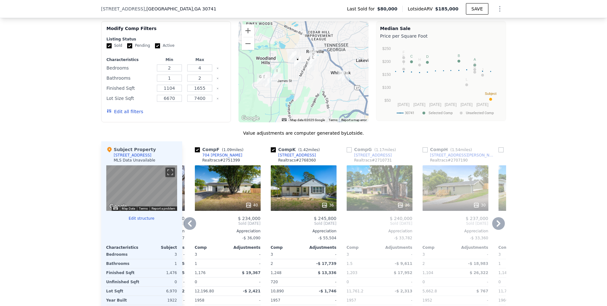
click at [188, 227] on icon at bounding box center [190, 223] width 4 height 6
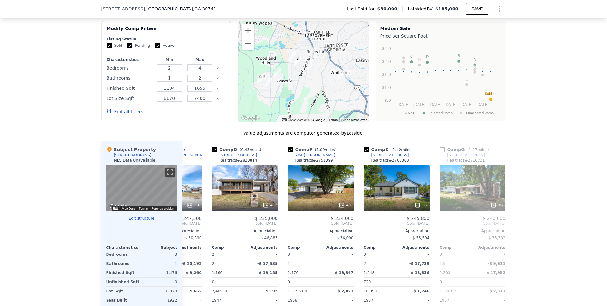
scroll to position [0, 0]
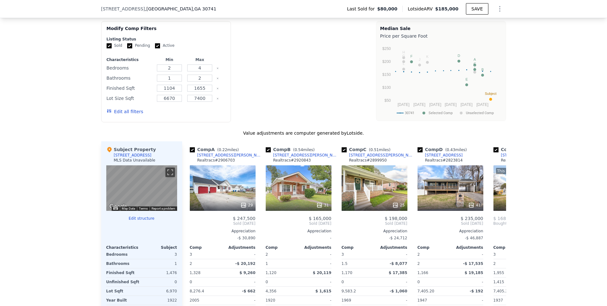
type input "1955"
type input "4356"
type input "12196.800000000001"
checkbox input "true"
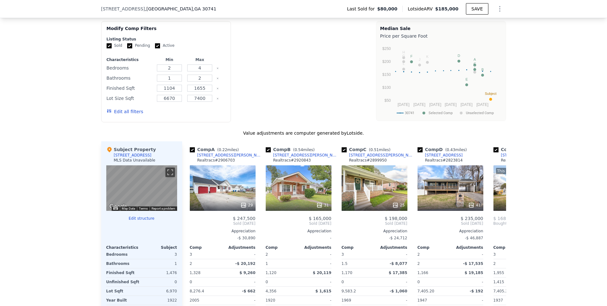
checkbox input "true"
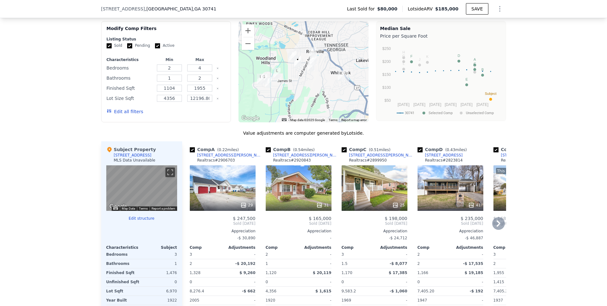
click at [266, 152] on input "checkbox" at bounding box center [268, 149] width 5 height 5
checkbox input "false"
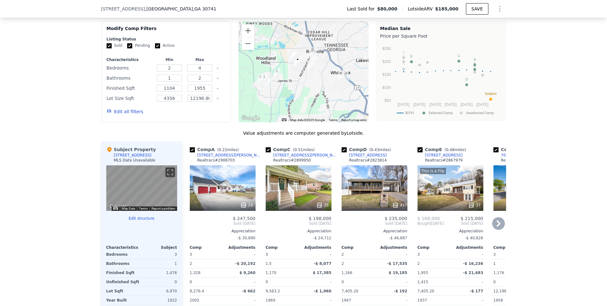
click at [266, 152] on input "checkbox" at bounding box center [268, 149] width 5 height 5
checkbox input "false"
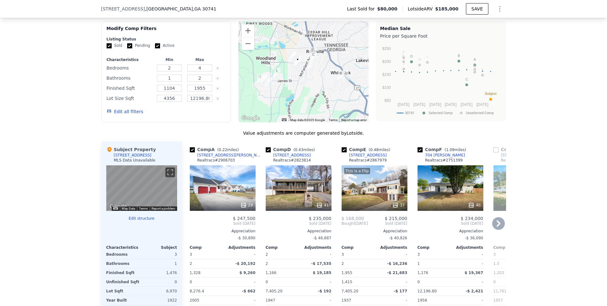
click at [342, 152] on input "checkbox" at bounding box center [344, 149] width 5 height 5
checkbox input "false"
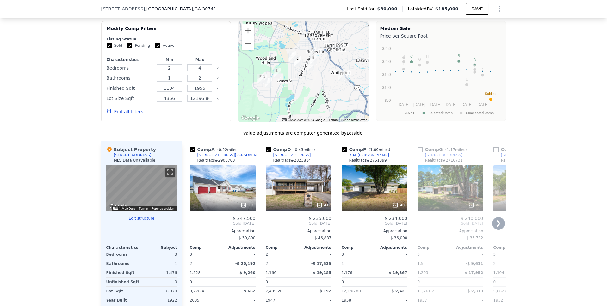
click at [497, 227] on icon at bounding box center [499, 223] width 4 height 6
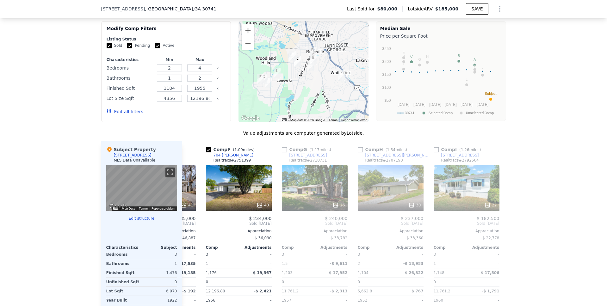
scroll to position [0, 152]
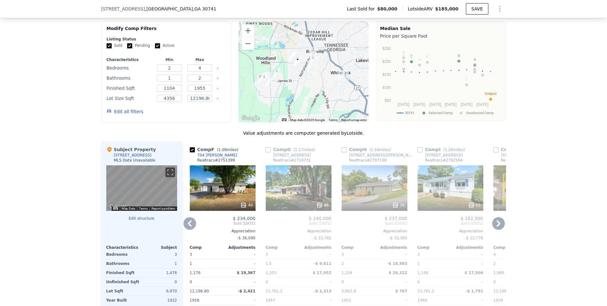
click at [497, 227] on icon at bounding box center [499, 223] width 4 height 6
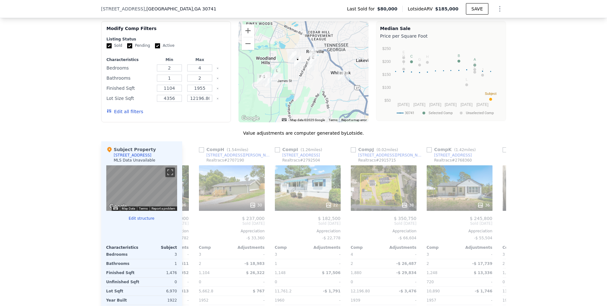
scroll to position [0, 304]
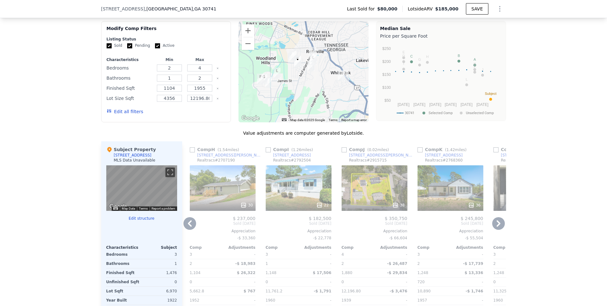
drag, startPoint x: 418, startPoint y: 156, endPoint x: 473, endPoint y: 200, distance: 70.0
click at [418, 152] on input "checkbox" at bounding box center [419, 149] width 5 height 5
checkbox input "true"
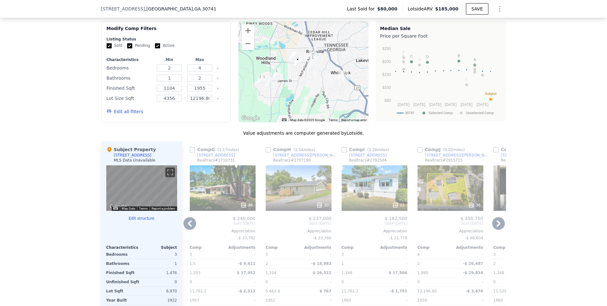
click at [497, 226] on icon at bounding box center [499, 223] width 4 height 6
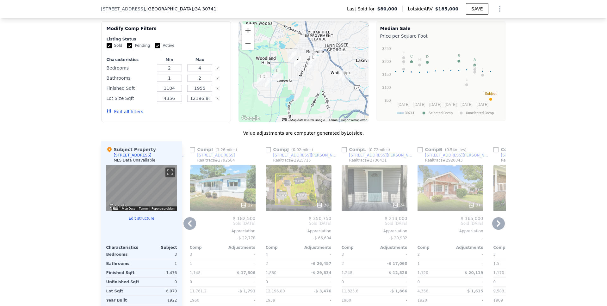
click at [497, 226] on icon at bounding box center [499, 223] width 4 height 6
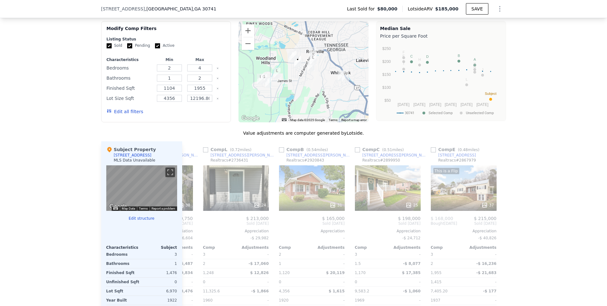
scroll to position [0, 602]
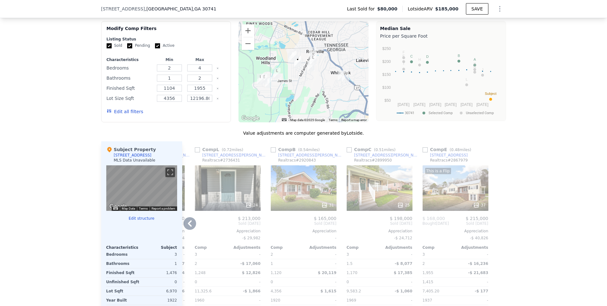
click at [190, 226] on icon at bounding box center [189, 223] width 13 height 13
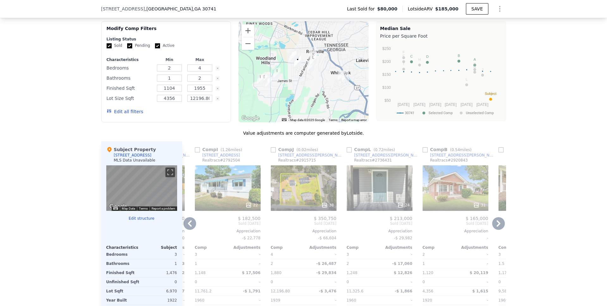
click at [188, 229] on icon at bounding box center [189, 223] width 13 height 13
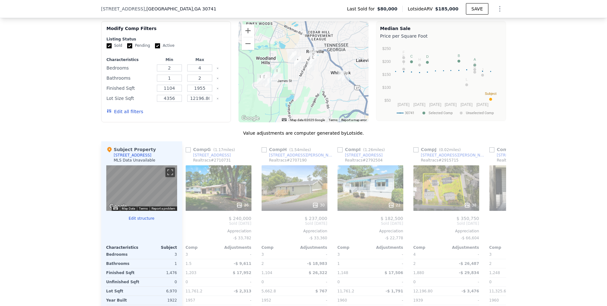
scroll to position [0, 299]
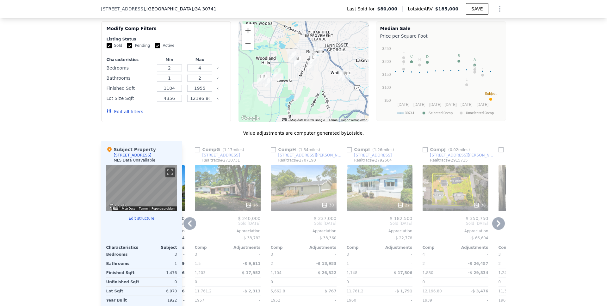
click at [188, 227] on icon at bounding box center [190, 223] width 4 height 6
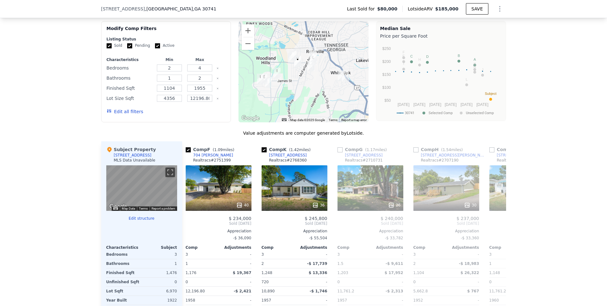
scroll to position [0, 147]
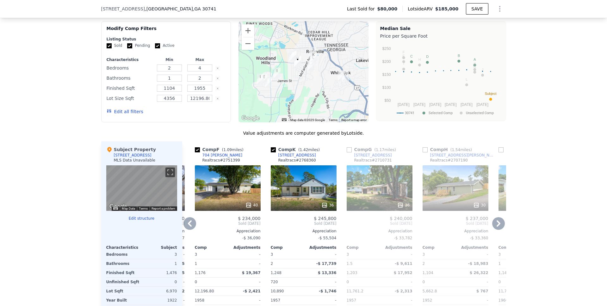
click at [189, 229] on icon at bounding box center [189, 223] width 13 height 13
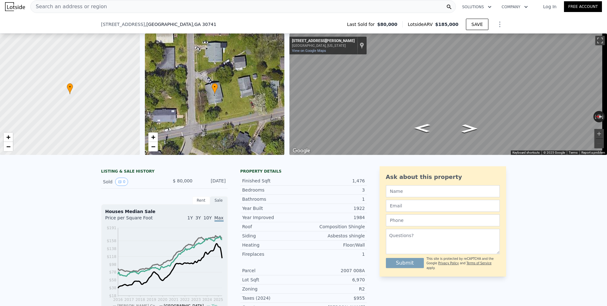
scroll to position [376, 0]
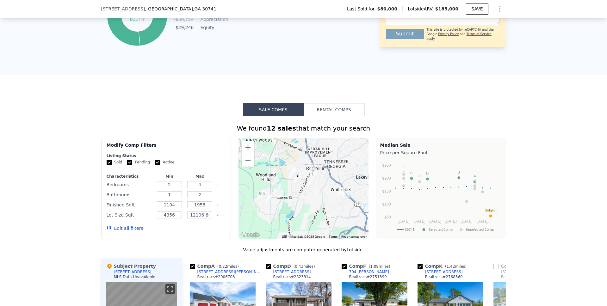
click at [325, 116] on button "Rental Comps" at bounding box center [334, 109] width 61 height 13
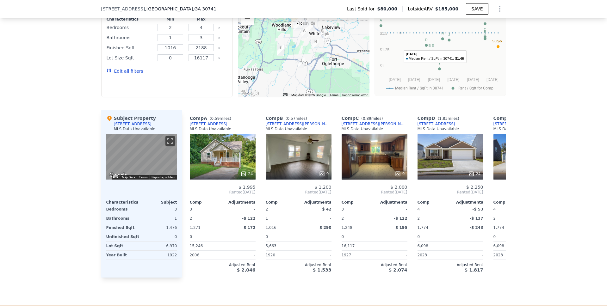
scroll to position [530, 0]
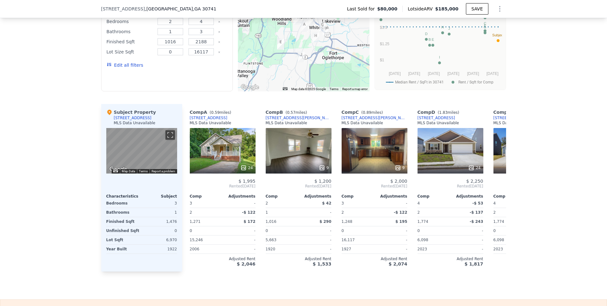
click at [528, 209] on div "We found 10 rentals that match your search Listings provided by . Filters Map P…" at bounding box center [303, 116] width 607 height 309
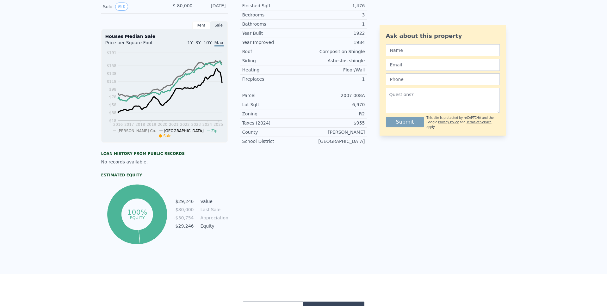
scroll to position [0, 0]
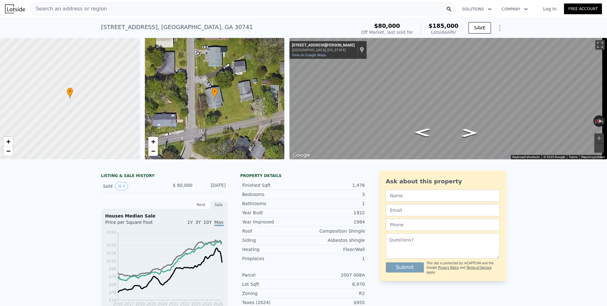
click at [46, 8] on span "Search an address or region" at bounding box center [69, 9] width 76 height 8
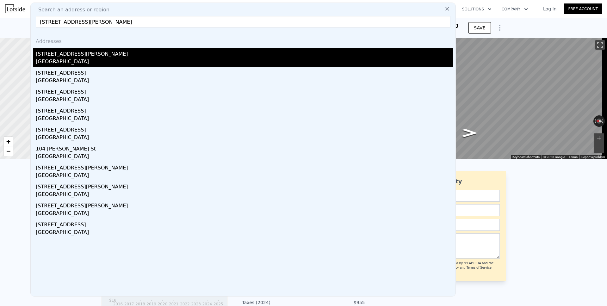
type input "104 Straub St Rossville, GA 30741"
click at [76, 52] on div "104 Straub St" at bounding box center [244, 53] width 417 height 10
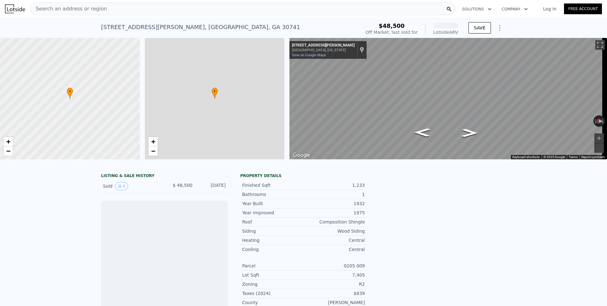
click at [76, 12] on span "Search an address or region" at bounding box center [69, 9] width 76 height 8
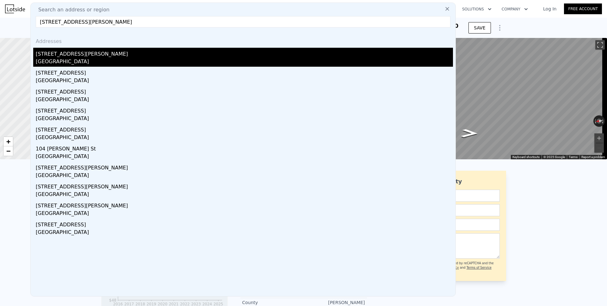
type input "104 Straub St Rossville, GA 30741"
click at [71, 59] on div "Lakeview, GA 30741" at bounding box center [244, 62] width 417 height 9
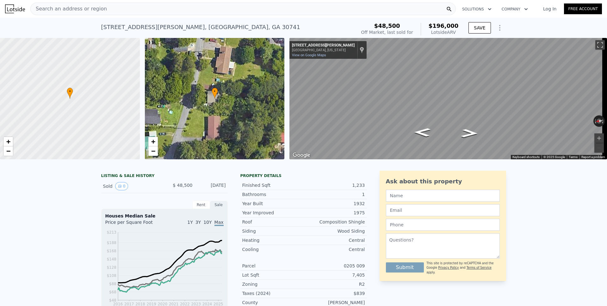
click at [496, 29] on icon "Show Options" at bounding box center [500, 28] width 8 height 8
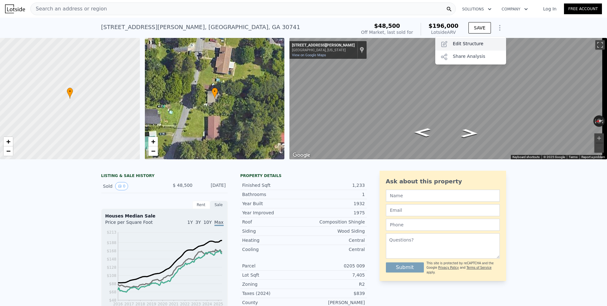
click at [486, 43] on div "Edit Structure" at bounding box center [470, 44] width 71 height 13
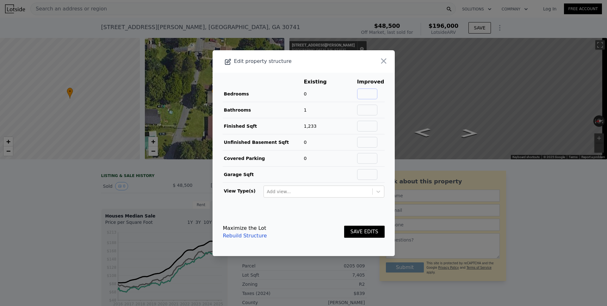
click at [370, 94] on input "text" at bounding box center [367, 94] width 20 height 11
type input "3"
click at [368, 111] on input "text" at bounding box center [367, 110] width 20 height 11
type input "2"
click at [354, 233] on button "SAVE EDITS" at bounding box center [364, 232] width 40 height 12
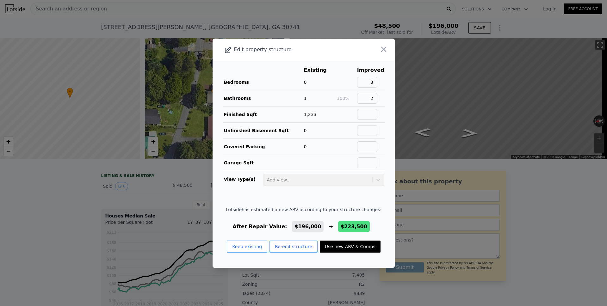
click at [353, 244] on button "Use new ARV & Comps" at bounding box center [350, 247] width 61 height 12
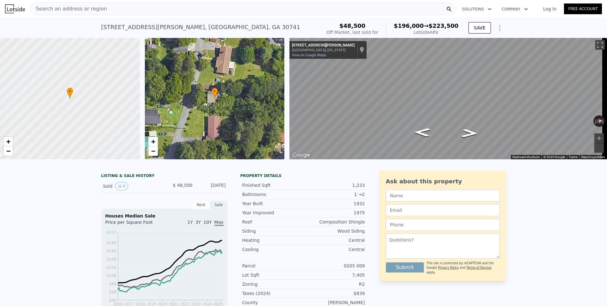
type input "3"
type input "992"
type input "5662.8"
checkbox input "true"
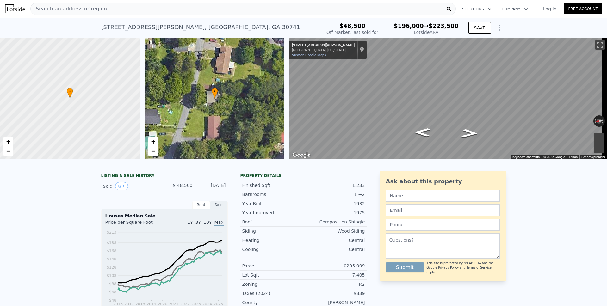
type input "$ 223,500"
type input "$ 157,570"
click at [83, 11] on span "Search an address or region" at bounding box center [69, 9] width 76 height 8
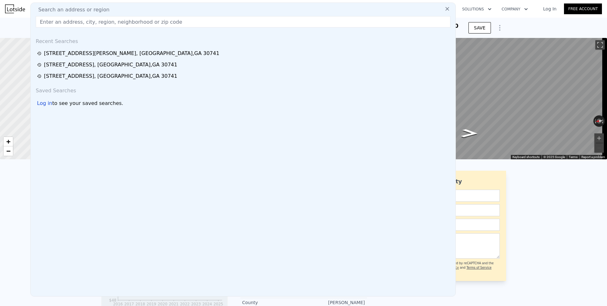
type input "2"
type input "1008"
type input "4356"
type input "$ 196,000"
type input "$ 131,611"
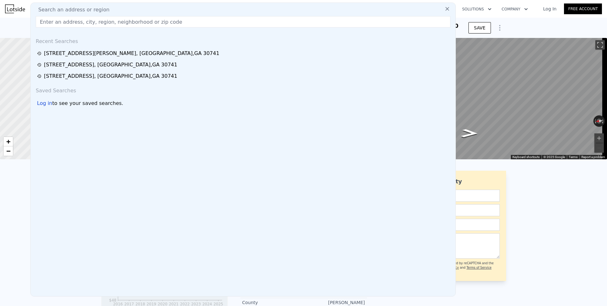
checkbox input "true"
click at [74, 10] on span "Search an address or region" at bounding box center [71, 10] width 76 height 8
click at [70, 21] on input "text" at bounding box center [243, 21] width 415 height 11
paste input "112 Beech St Rossville, GA 30741"
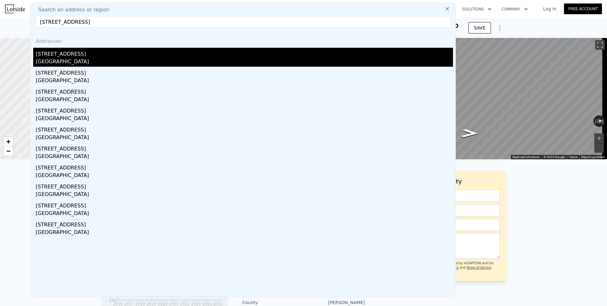
type input "112 Beech St Rossville, GA 30741"
click at [44, 62] on div "[GEOGRAPHIC_DATA]" at bounding box center [244, 62] width 417 height 9
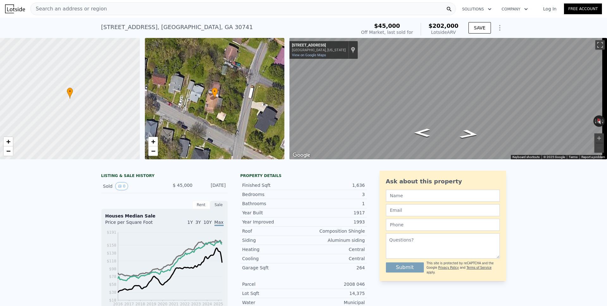
click at [499, 30] on icon "Show Options" at bounding box center [499, 27] width 1 height 5
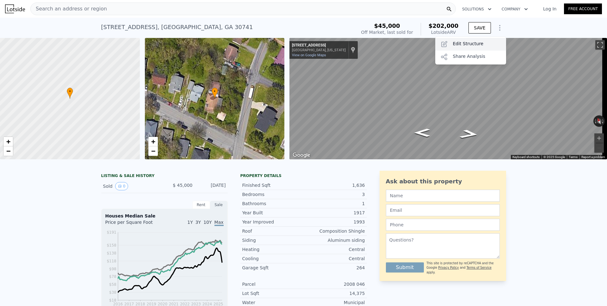
click at [473, 40] on div "Edit Structure" at bounding box center [470, 44] width 71 height 13
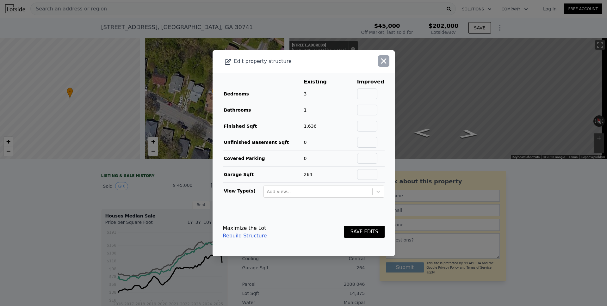
click at [381, 61] on icon "button" at bounding box center [383, 60] width 5 height 5
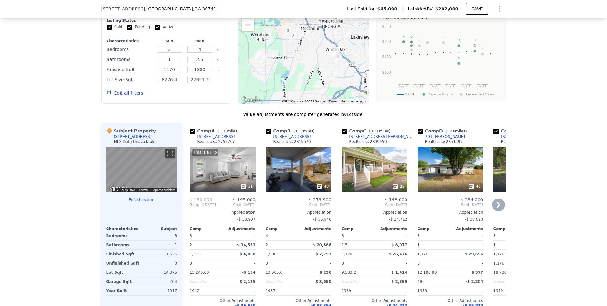
scroll to position [568, 0]
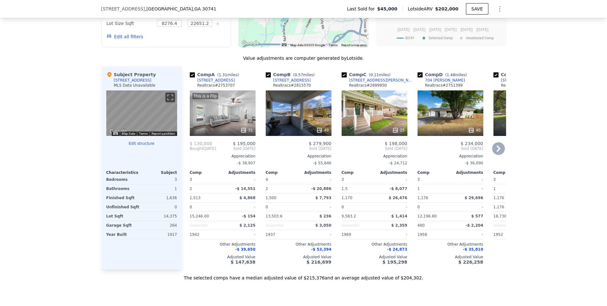
click at [495, 154] on icon at bounding box center [498, 148] width 13 height 13
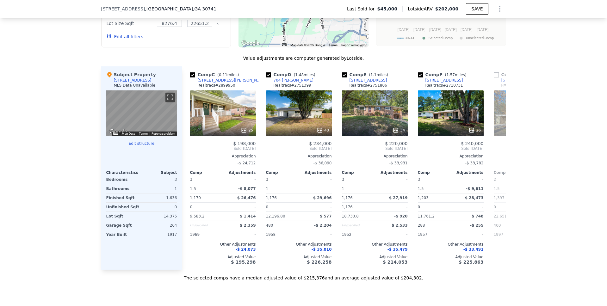
scroll to position [0, 152]
click at [494, 154] on icon at bounding box center [498, 148] width 13 height 13
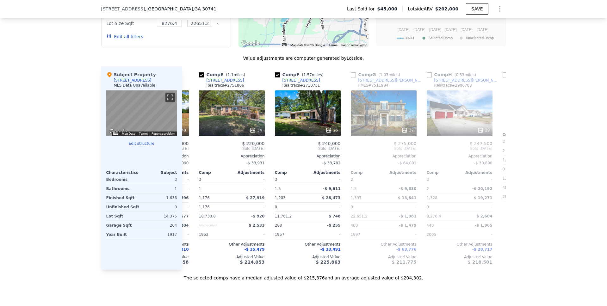
scroll to position [0, 304]
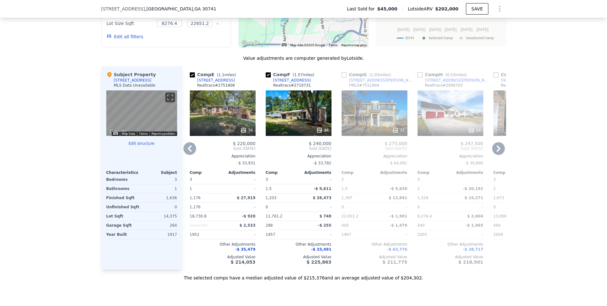
click at [494, 154] on icon at bounding box center [498, 148] width 13 height 13
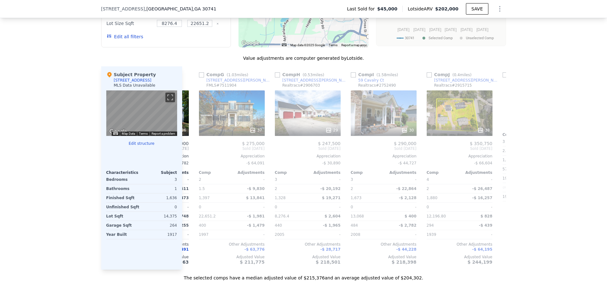
scroll to position [0, 455]
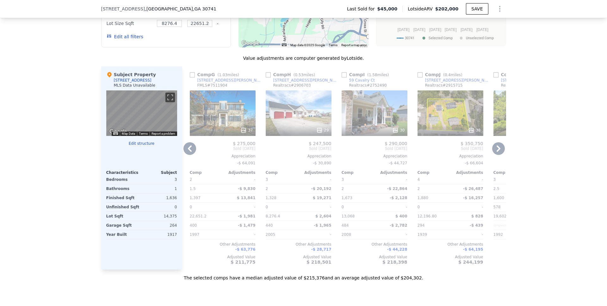
click at [494, 154] on icon at bounding box center [498, 148] width 13 height 13
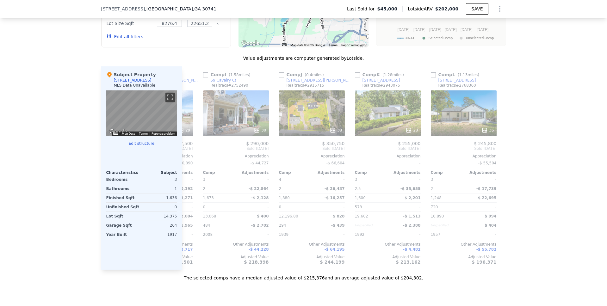
scroll to position [0, 602]
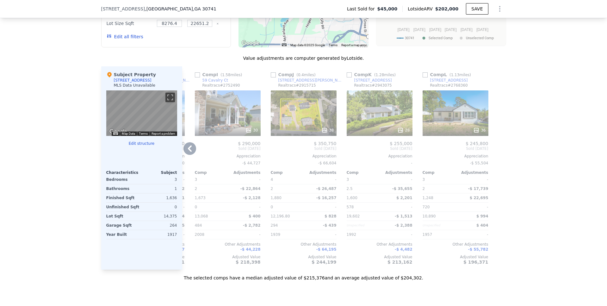
click at [188, 152] on icon at bounding box center [190, 148] width 4 height 6
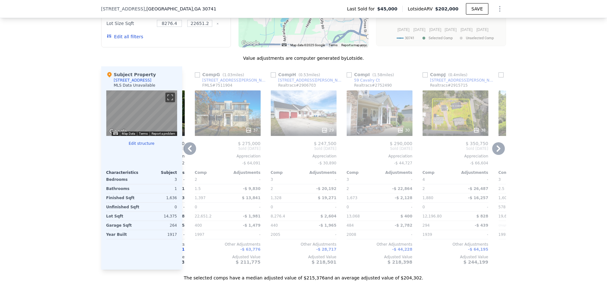
click at [188, 152] on icon at bounding box center [190, 148] width 4 height 6
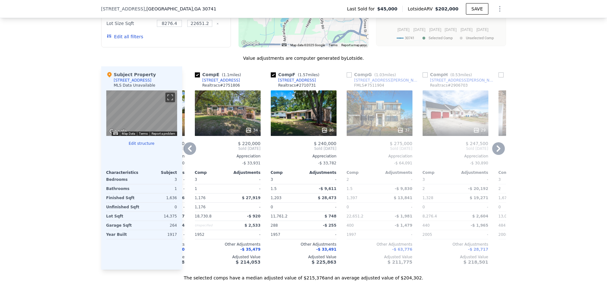
click at [188, 152] on icon at bounding box center [190, 148] width 4 height 6
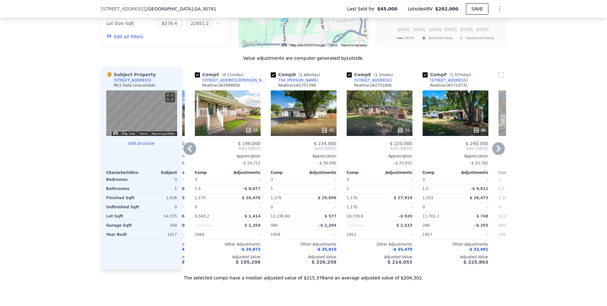
click at [188, 154] on icon at bounding box center [189, 148] width 13 height 13
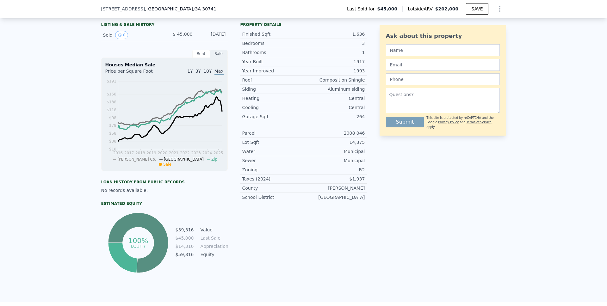
scroll to position [0, 0]
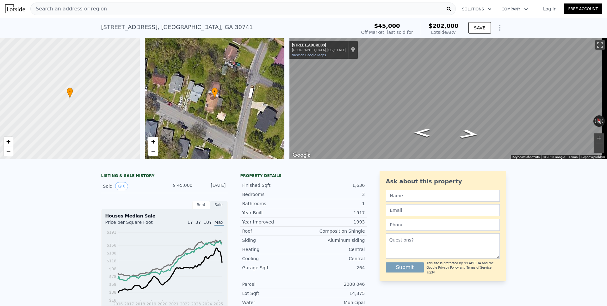
click at [71, 8] on span "Search an address or region" at bounding box center [69, 9] width 76 height 8
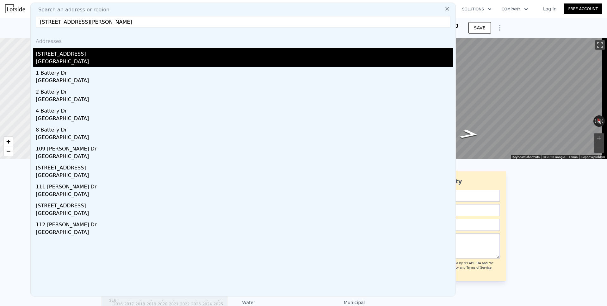
type input "1368 Lakeview Dr Rossville, GA 30741"
click at [56, 60] on div "Lakeview, GA 30741" at bounding box center [244, 62] width 417 height 9
